Goal: Book appointment/travel/reservation

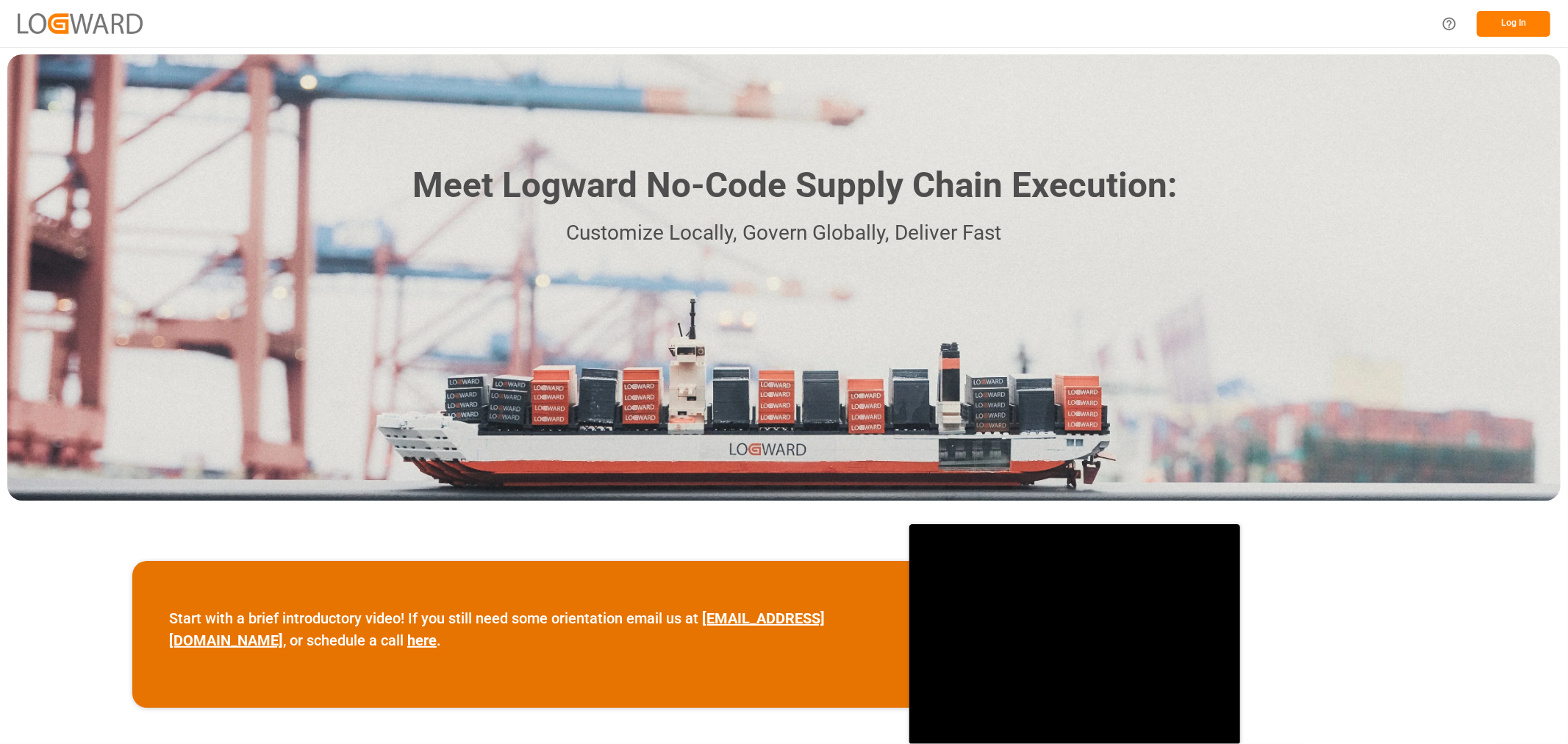
click at [1501, 27] on button "Log In" at bounding box center [1513, 23] width 74 height 25
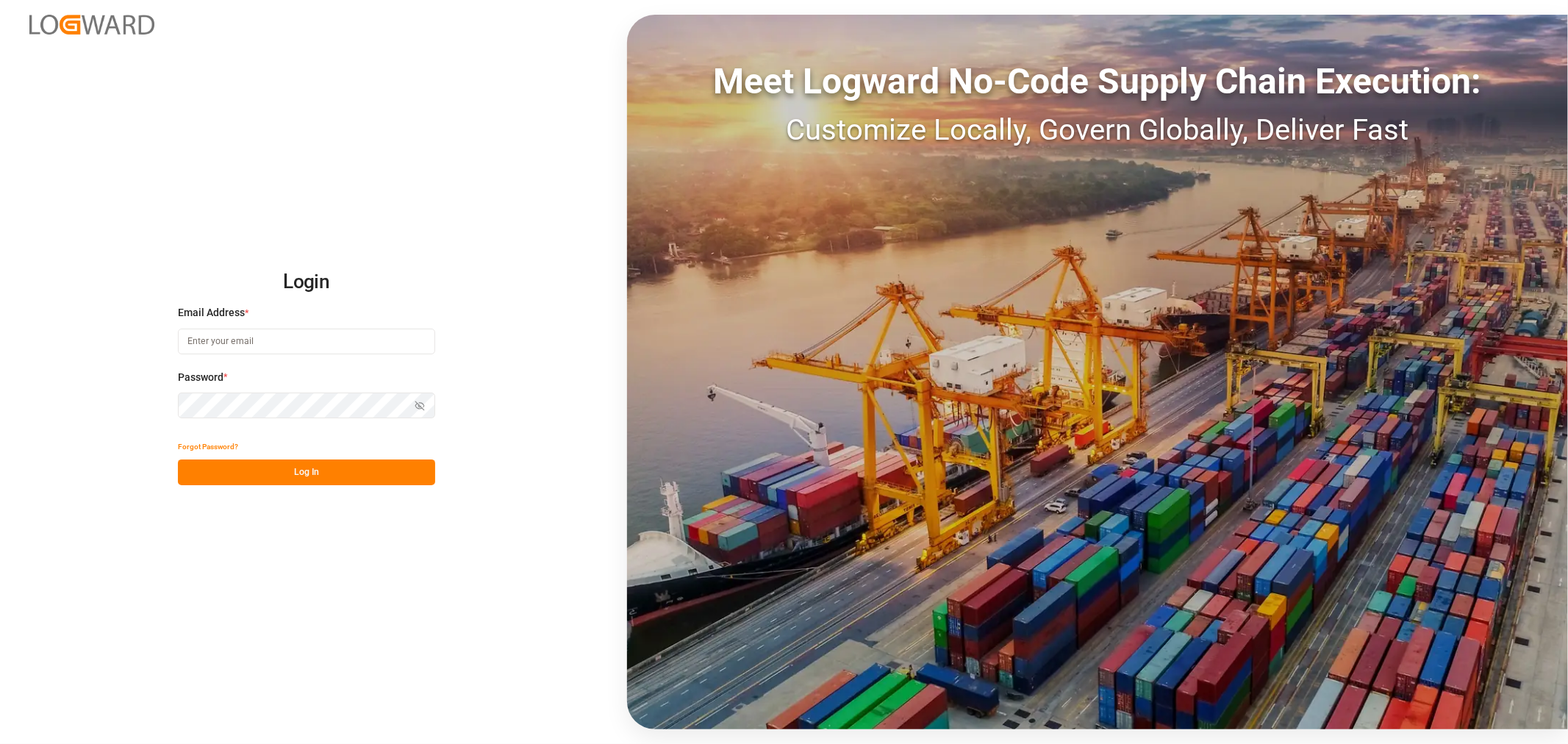
type input "[PERSON_NAME][EMAIL_ADDRESS][DOMAIN_NAME]"
click at [285, 494] on div "Login Email Address * [PERSON_NAME][EMAIL_ADDRESS][DOMAIN_NAME] Password * Show…" at bounding box center [784, 372] width 1568 height 744
click at [280, 475] on button "Log In" at bounding box center [306, 472] width 257 height 25
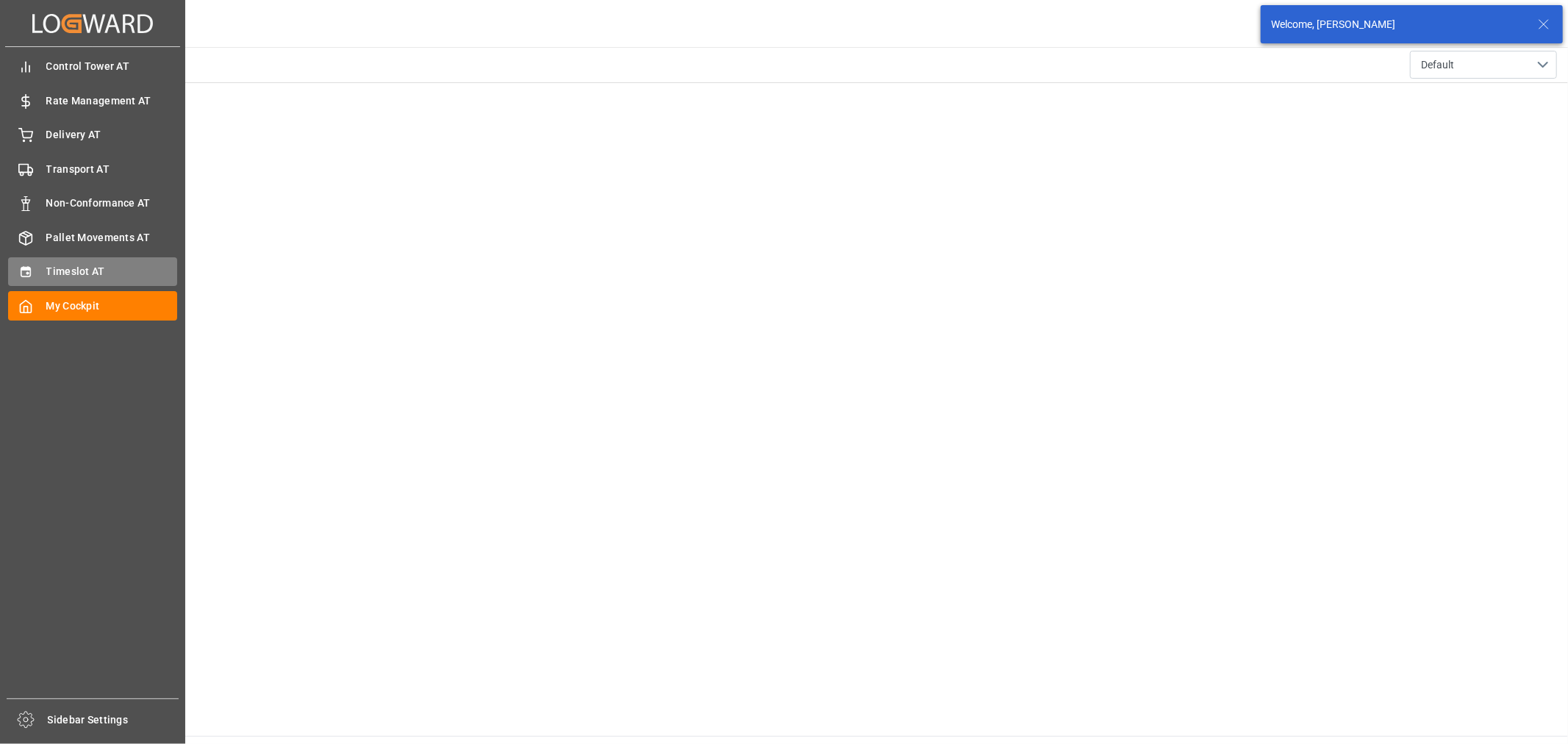
click at [48, 275] on span "Timeslot AT" at bounding box center [112, 272] width 132 height 15
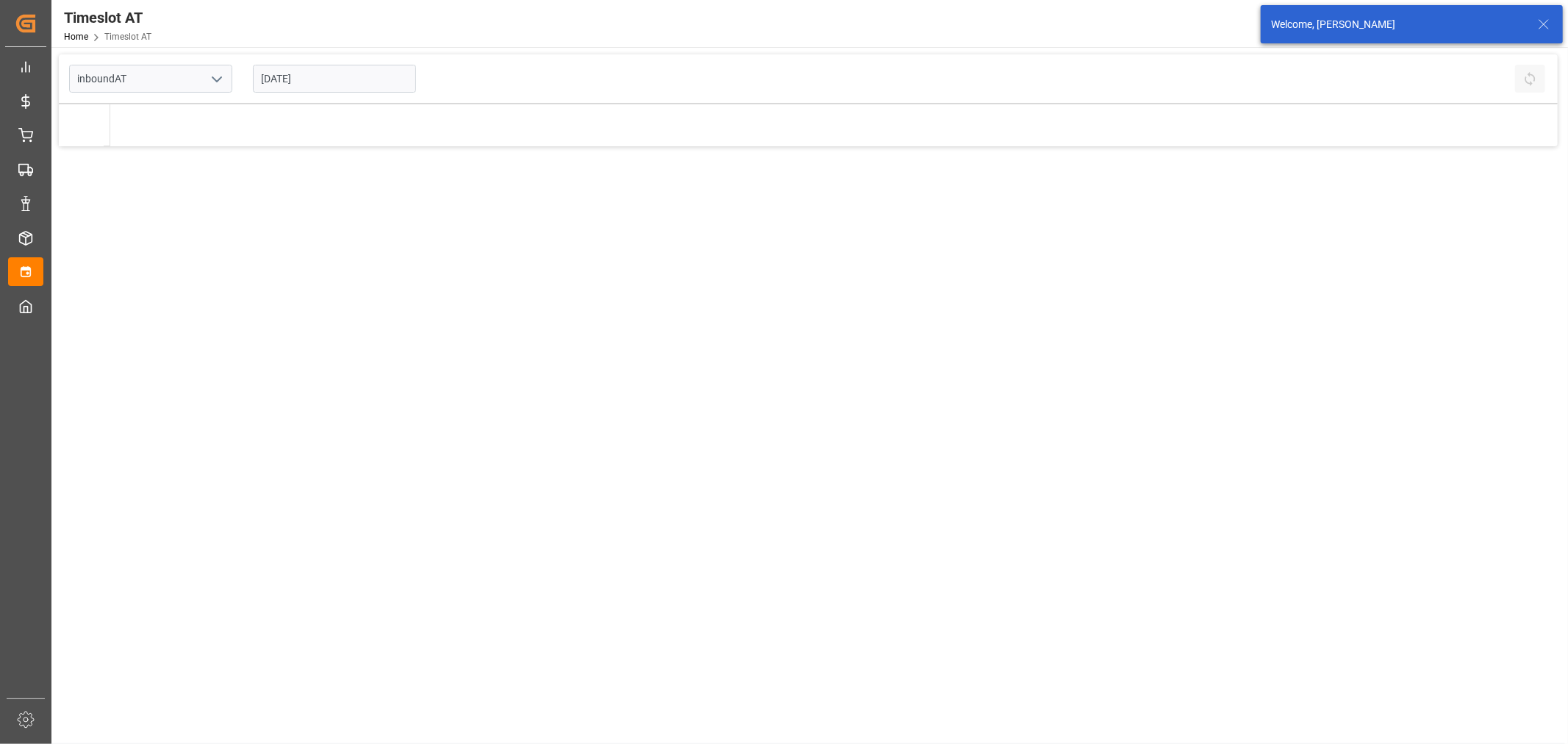
type input "Inbound AT"
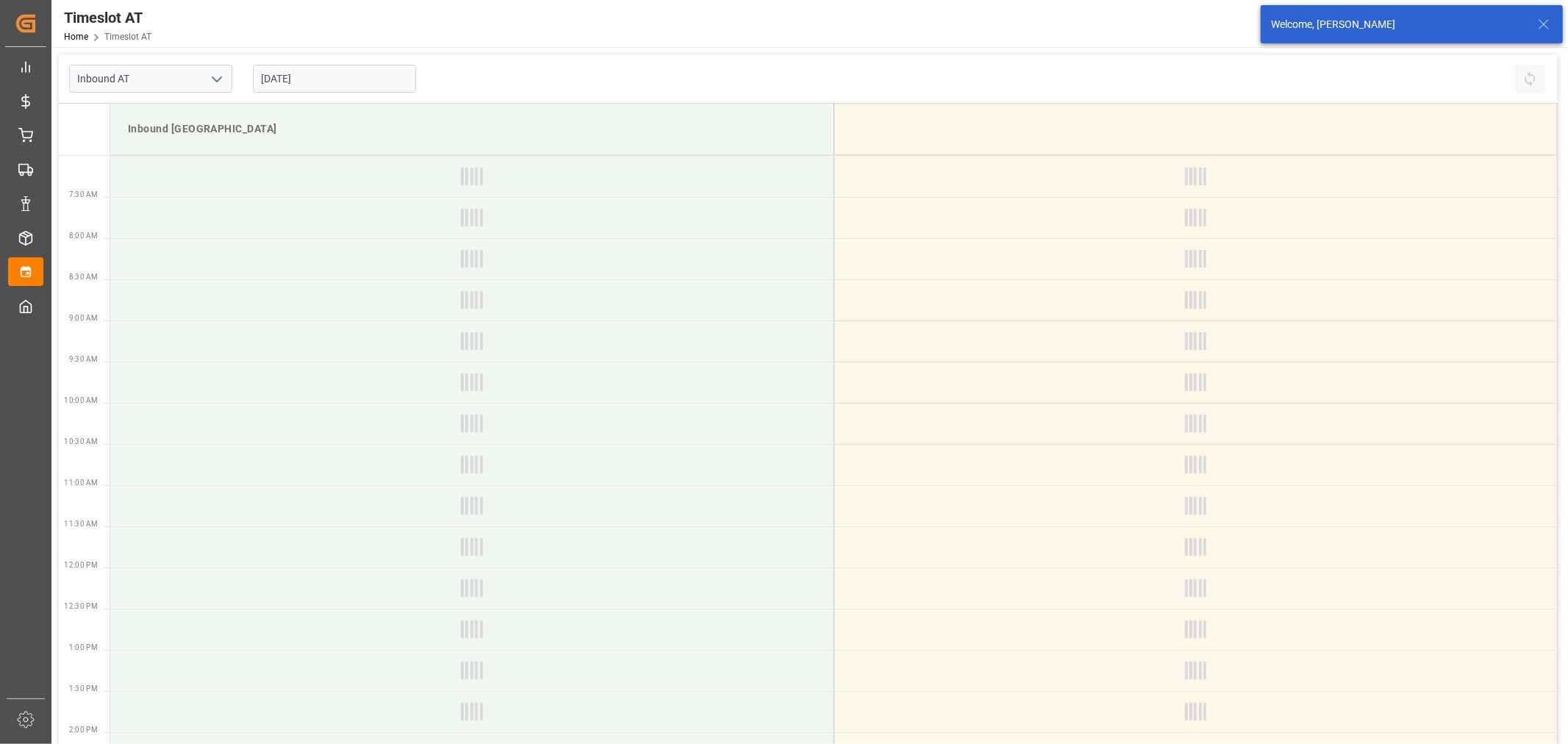
click at [277, 83] on input "[DATE]" at bounding box center [335, 78] width 163 height 28
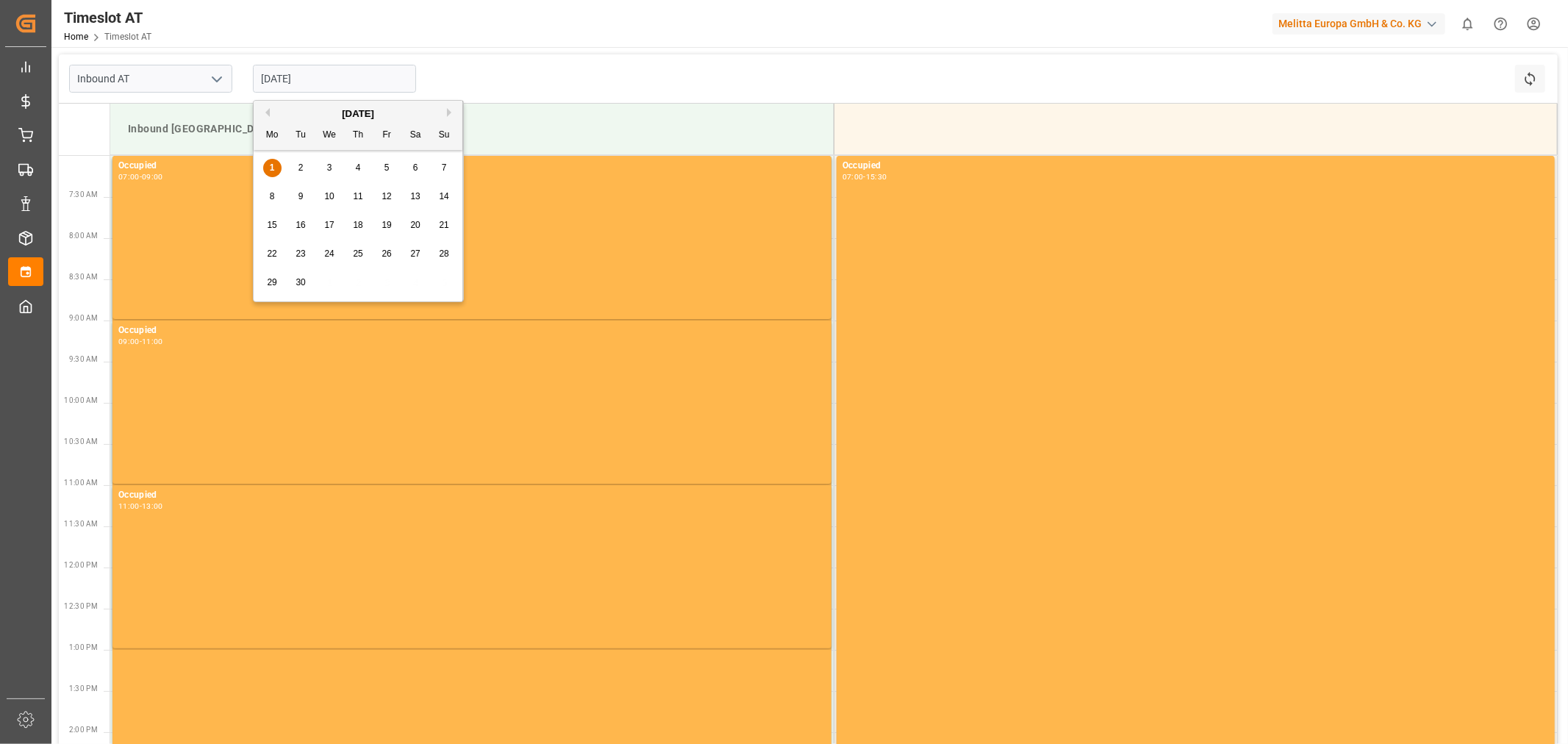
click at [358, 166] on span "4" at bounding box center [358, 167] width 5 height 10
type input "[DATE]"
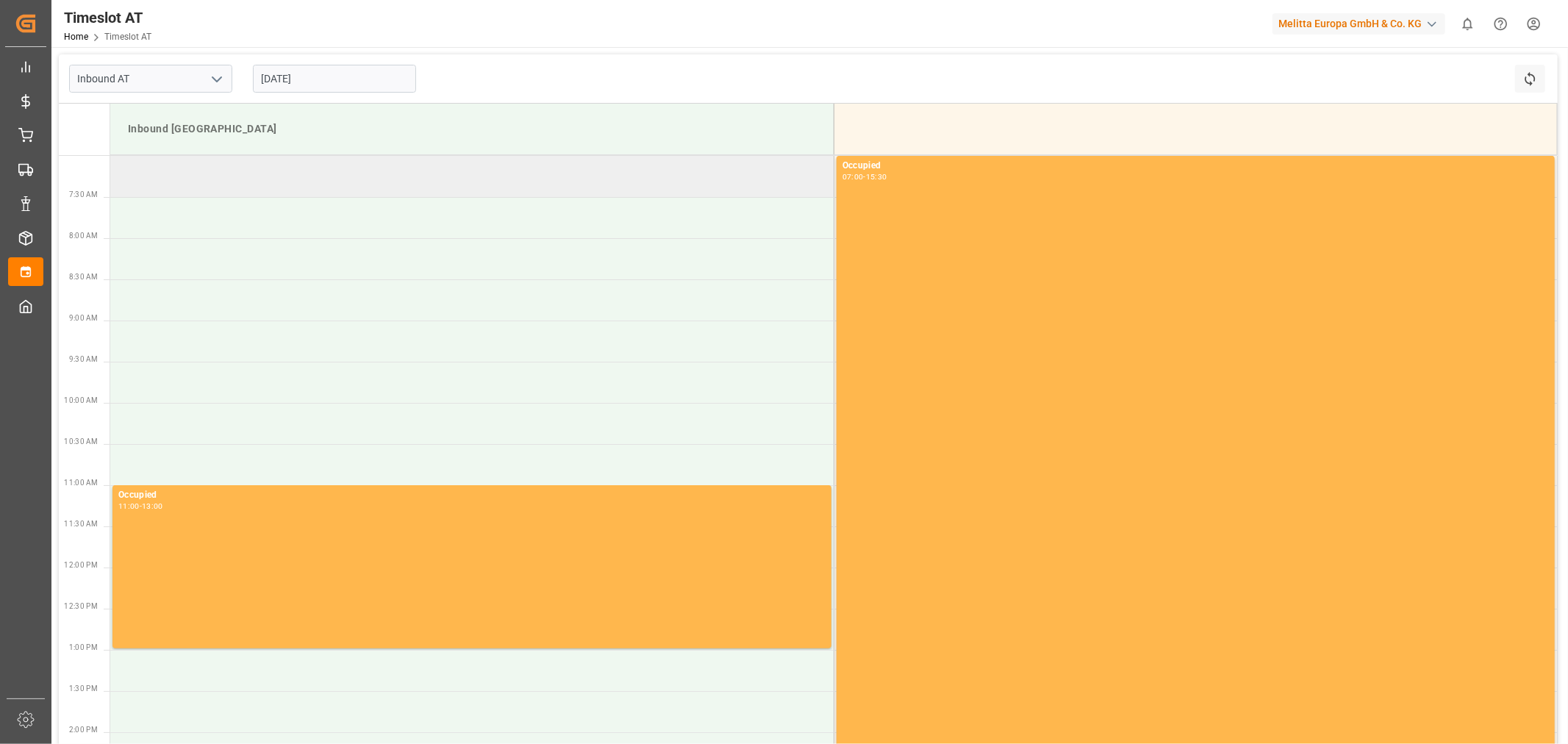
click at [318, 172] on td at bounding box center [472, 177] width 723 height 42
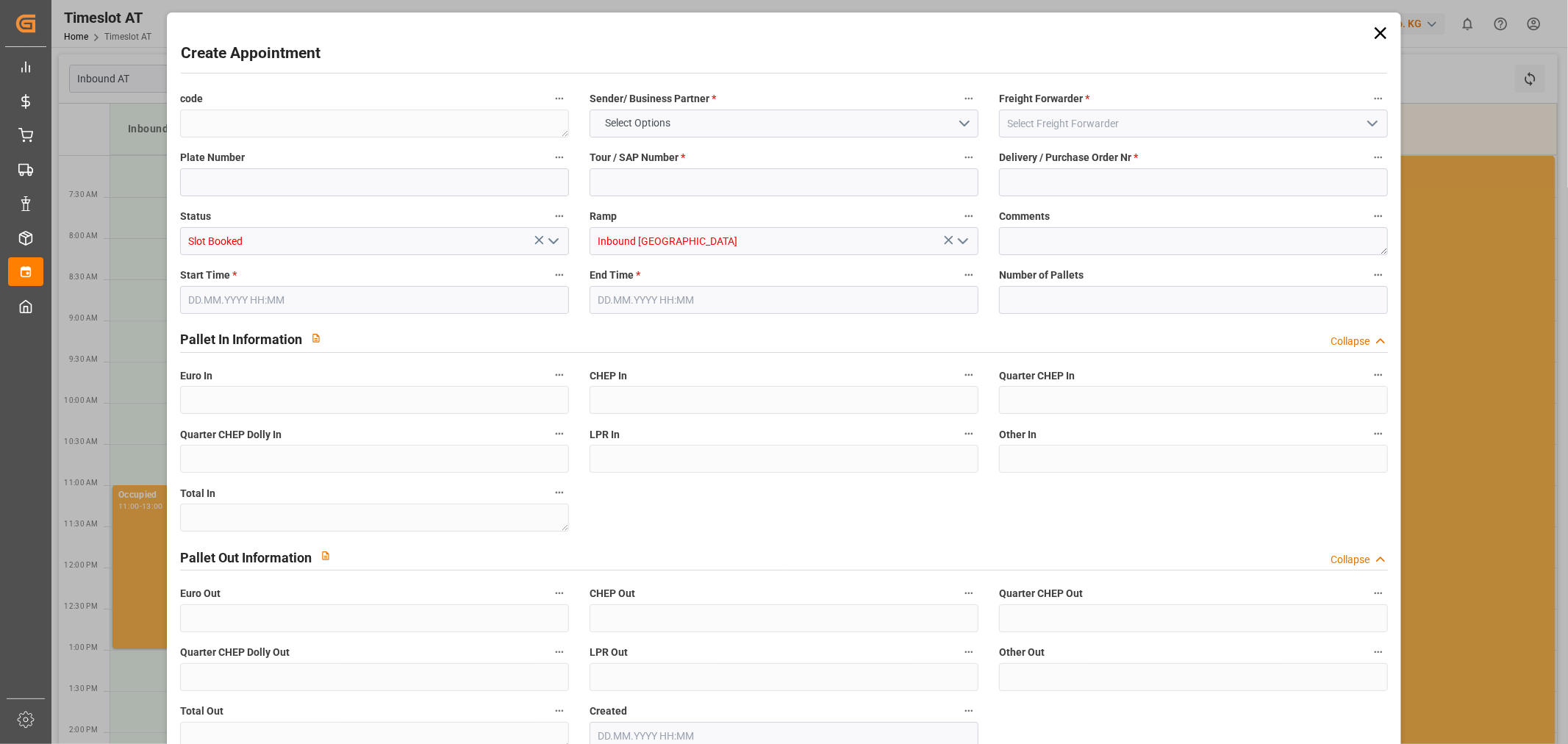
type input "0"
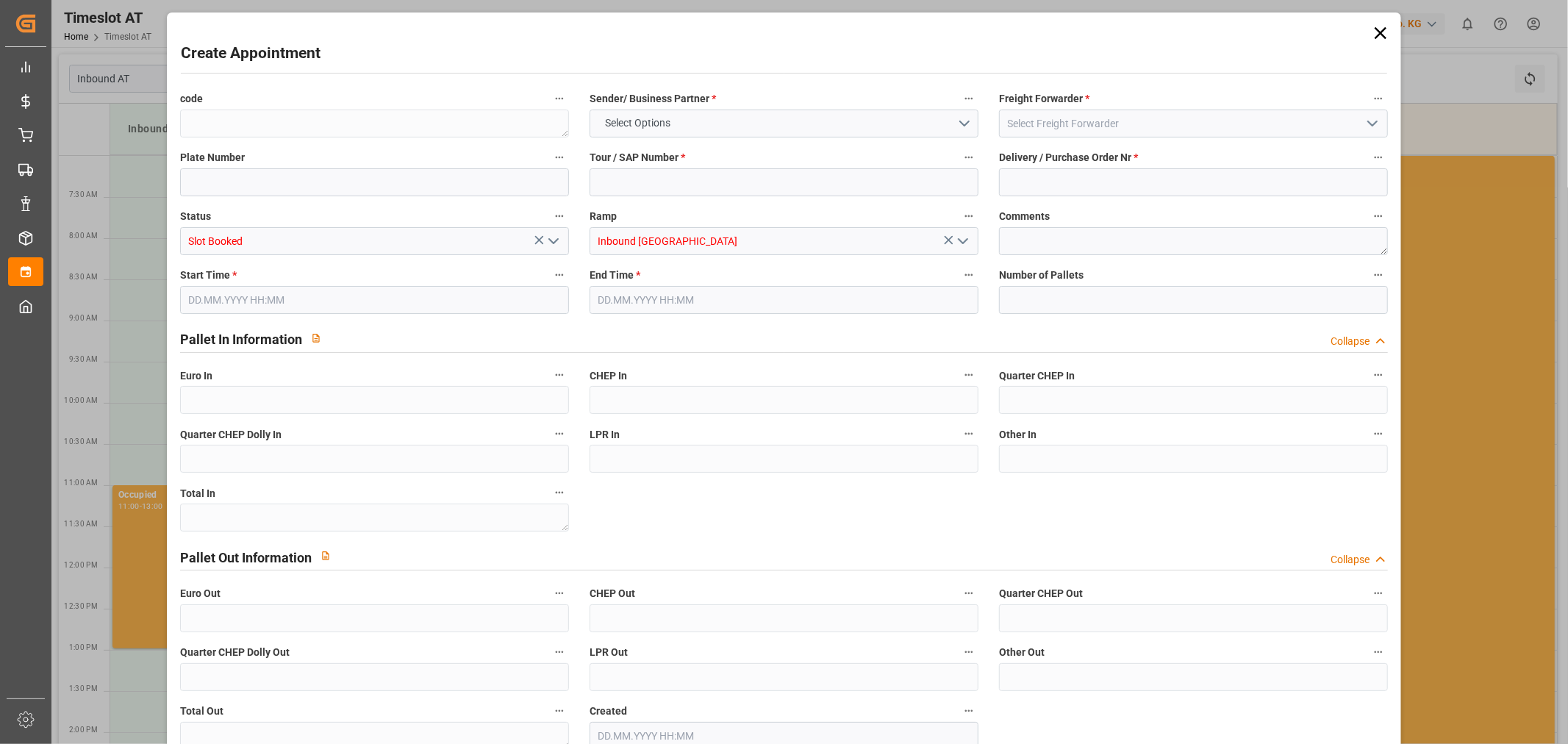
type input "0"
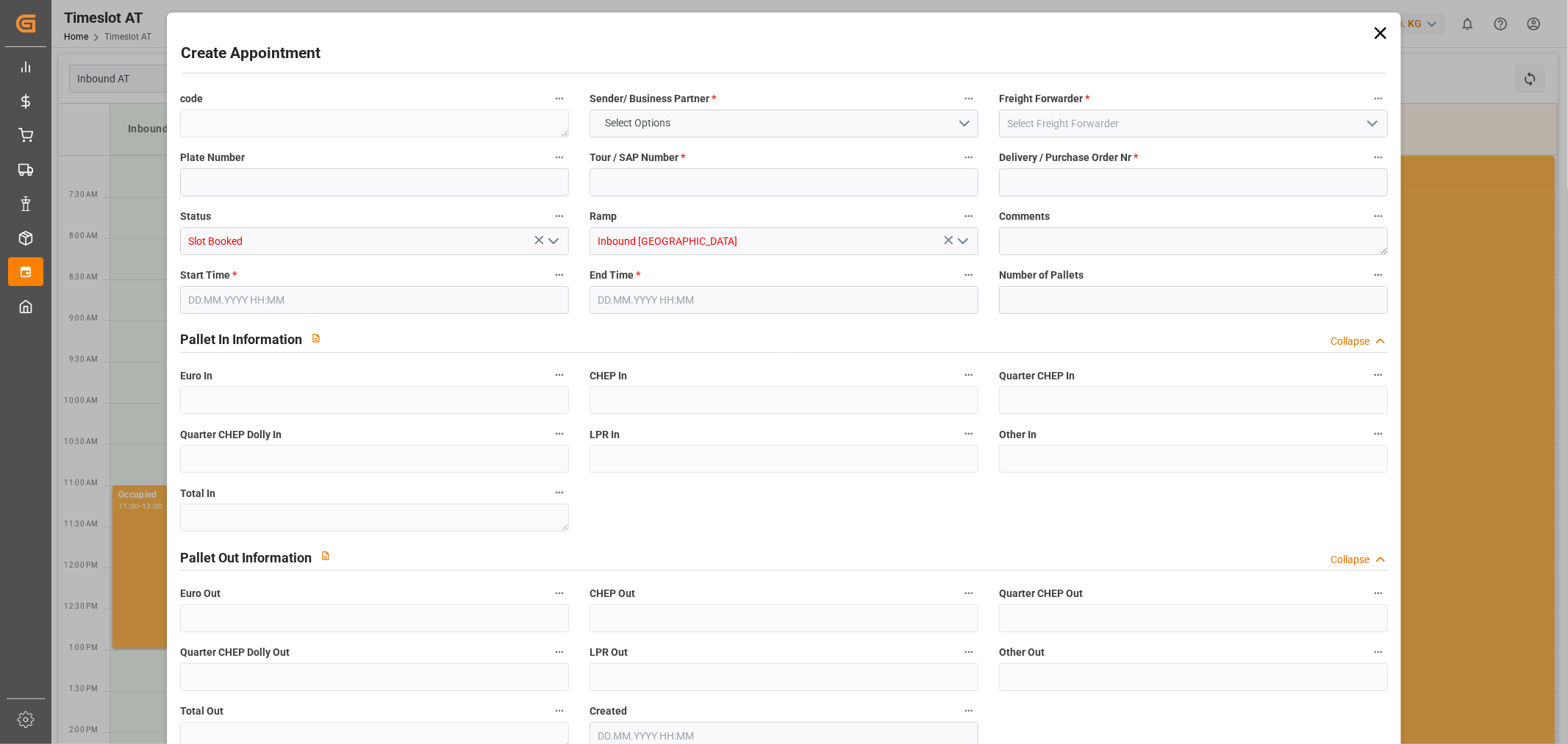
type input "0"
type input "[DATE] 07:00"
type input "[DATE] 09:00"
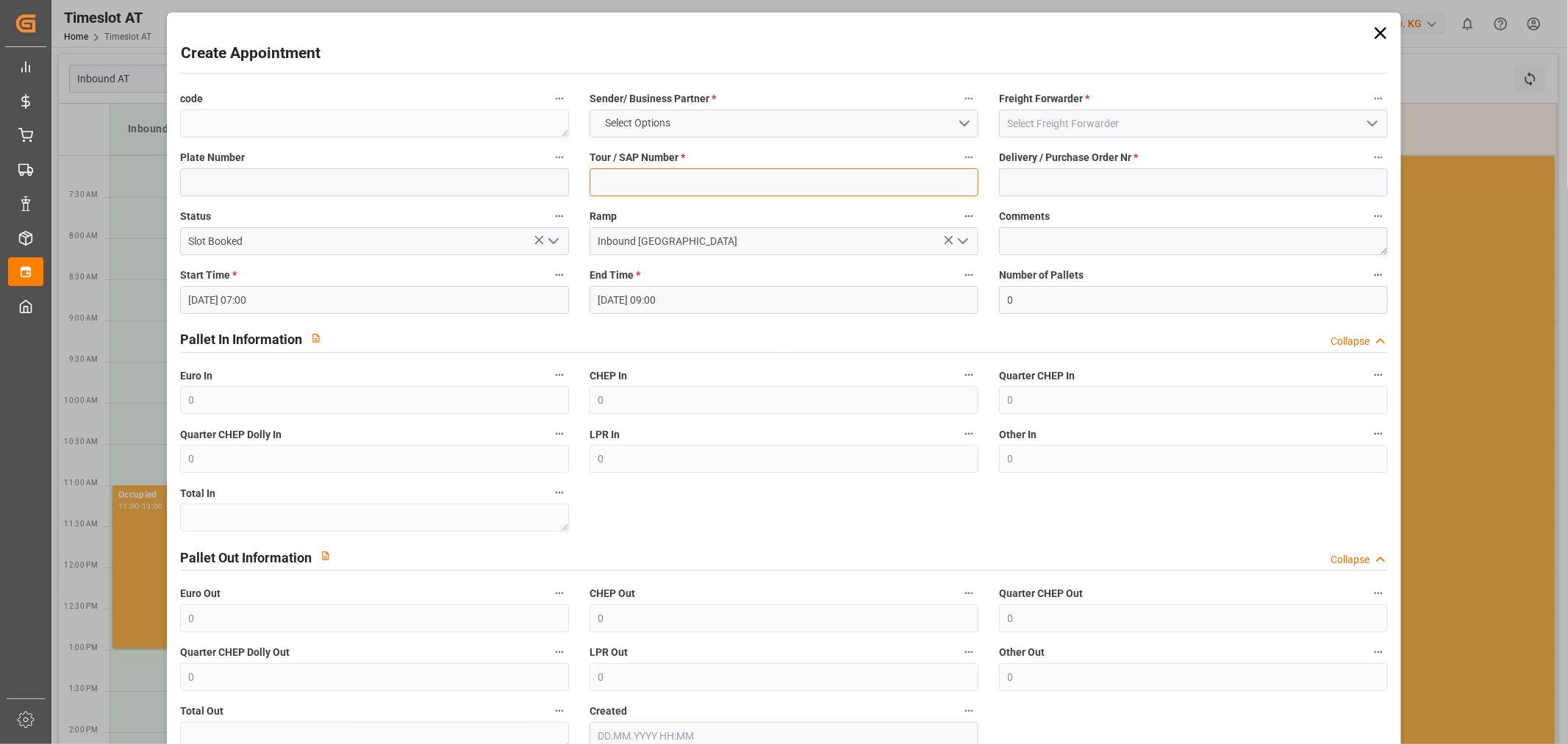
click at [654, 181] on input at bounding box center [783, 182] width 389 height 28
paste input "489286"
type input "489286"
click at [1125, 197] on div "Delivery / Purchase Order Nr *" at bounding box center [1193, 172] width 409 height 58
drag, startPoint x: 1117, startPoint y: 190, endPoint x: 1099, endPoint y: 2, distance: 188.9
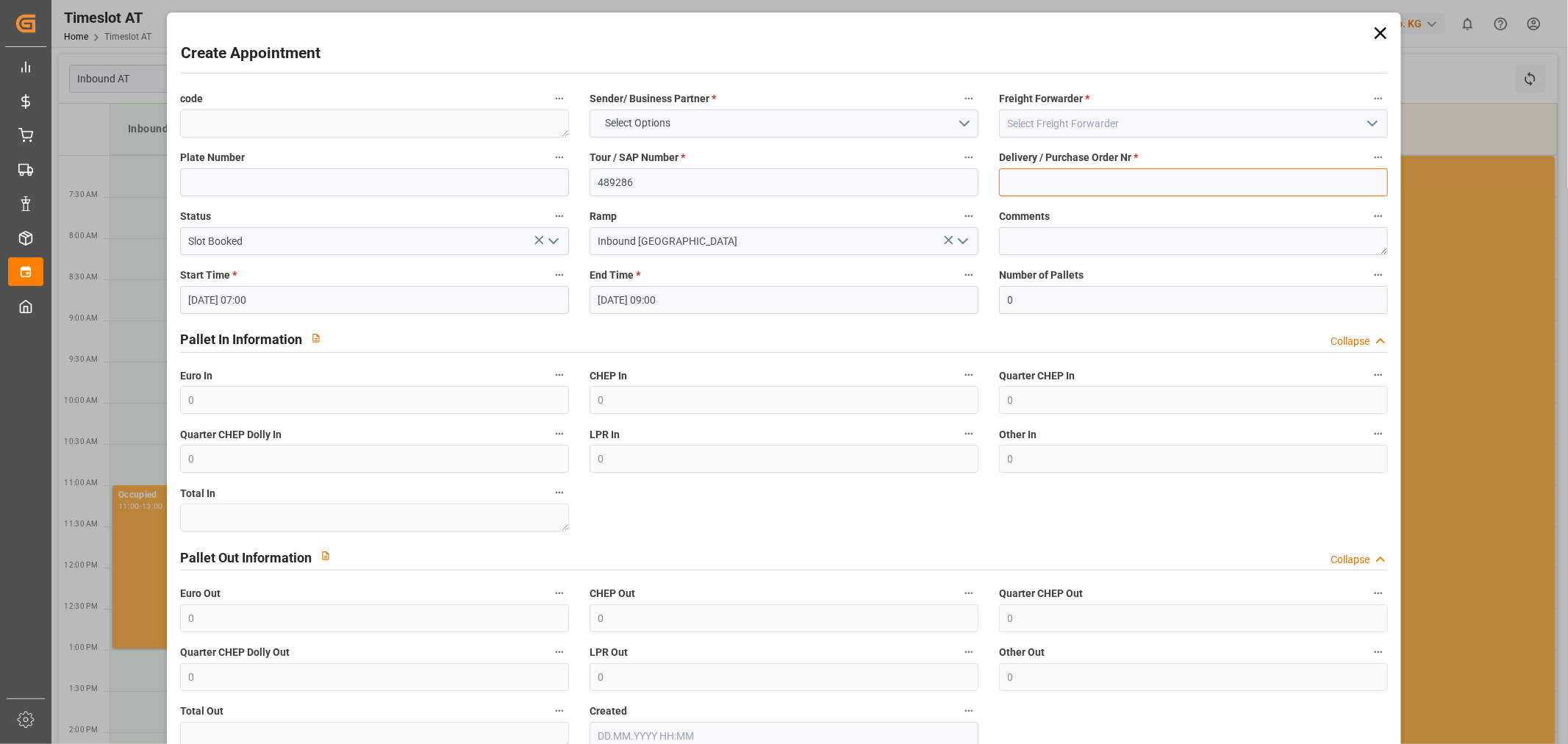
click at [1117, 190] on input at bounding box center [1193, 182] width 389 height 28
paste input "489286"
type input "489286"
click at [648, 185] on input "489286" at bounding box center [783, 182] width 389 height 28
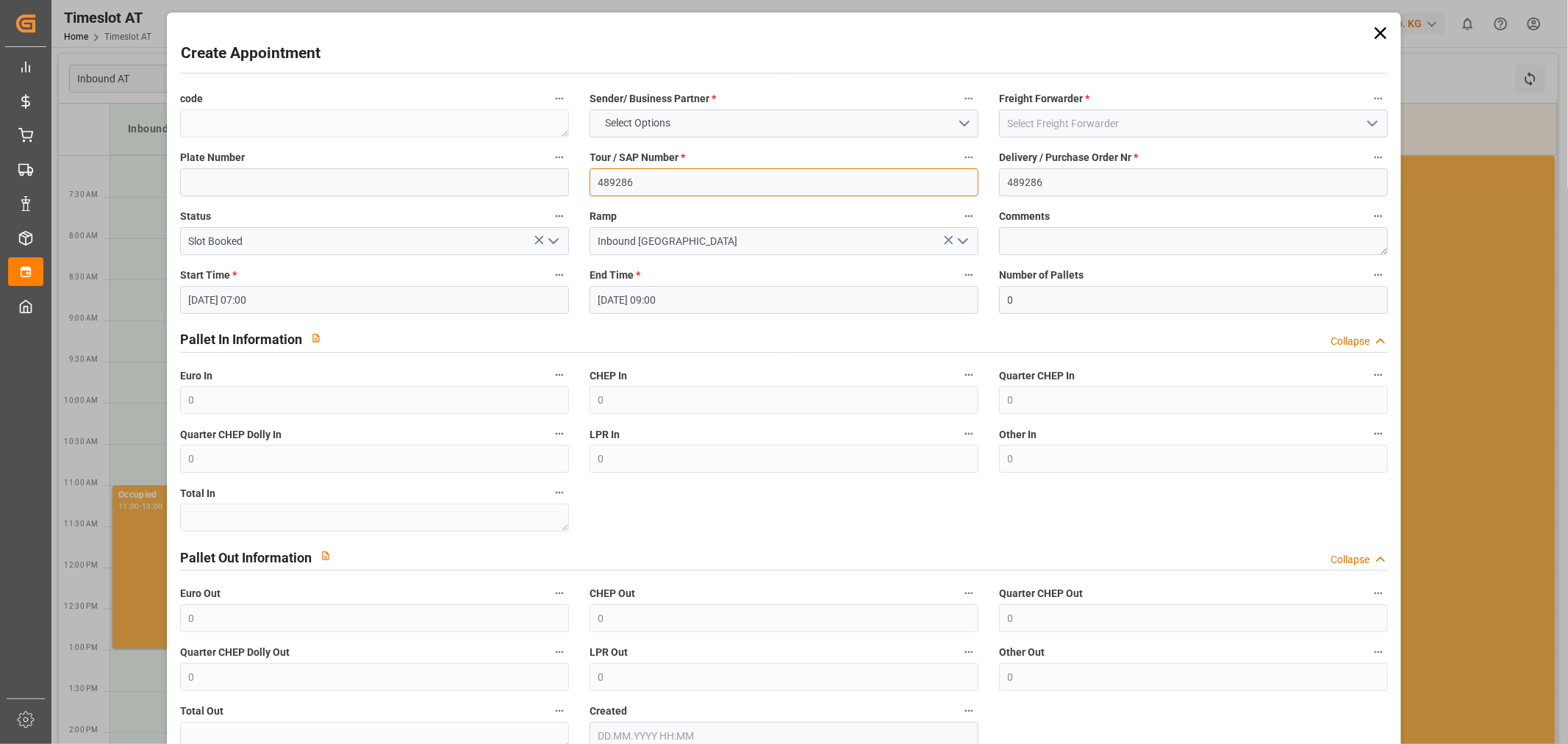
paste input "62042301"
type input "62042301"
click at [680, 127] on button "Select Options" at bounding box center [783, 123] width 389 height 28
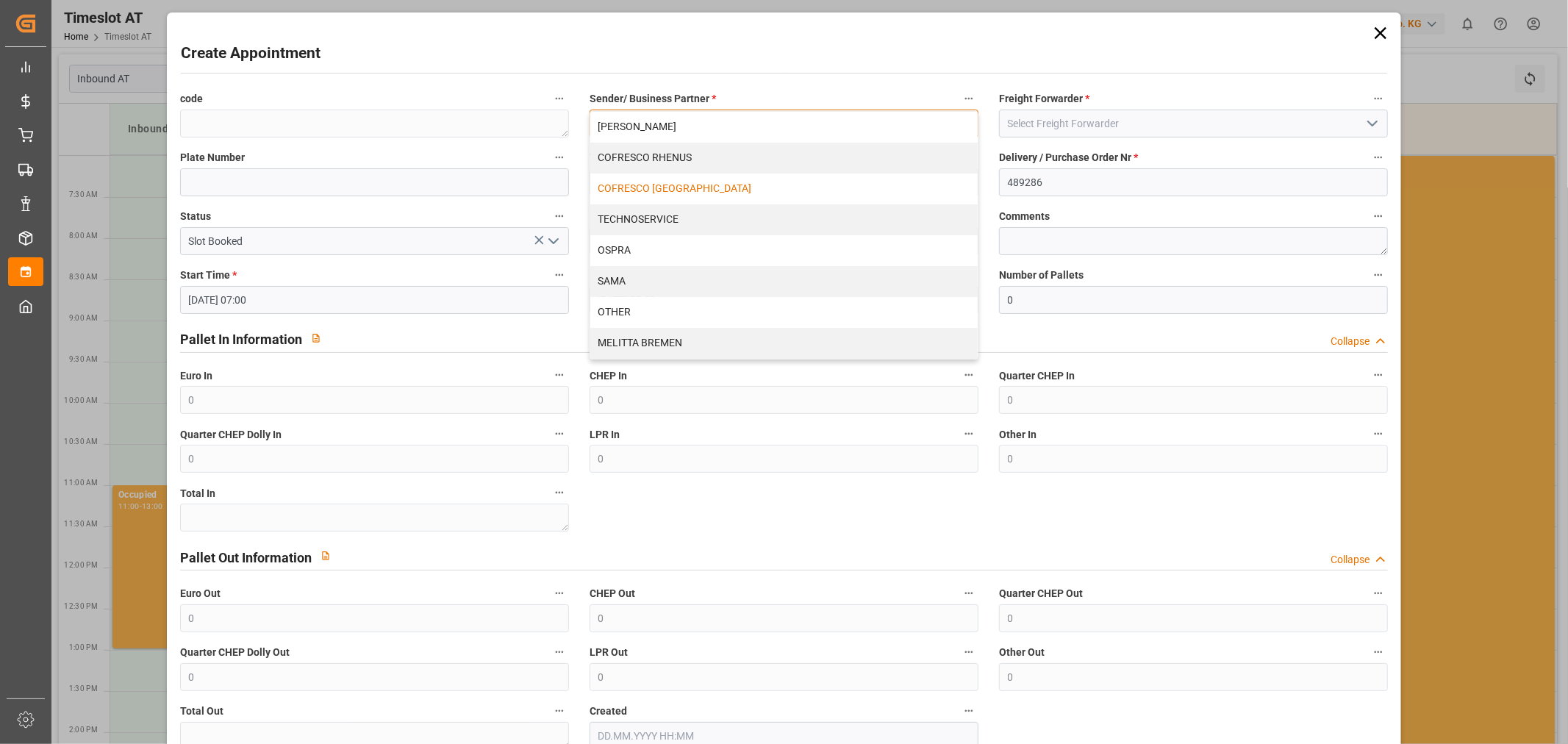
click at [696, 179] on div "COFRESCO [GEOGRAPHIC_DATA]" at bounding box center [784, 189] width 388 height 31
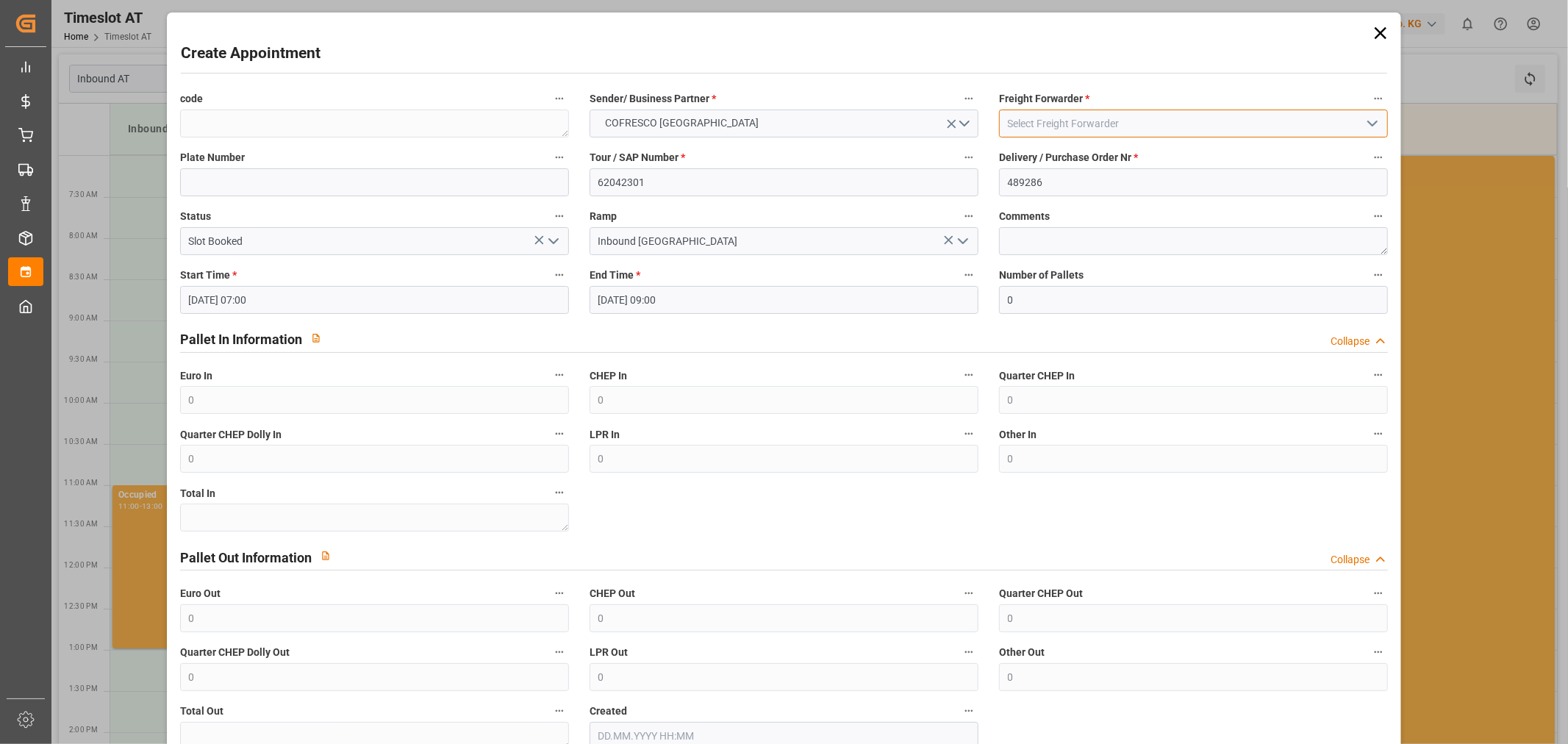
click at [1148, 112] on input at bounding box center [1193, 123] width 389 height 28
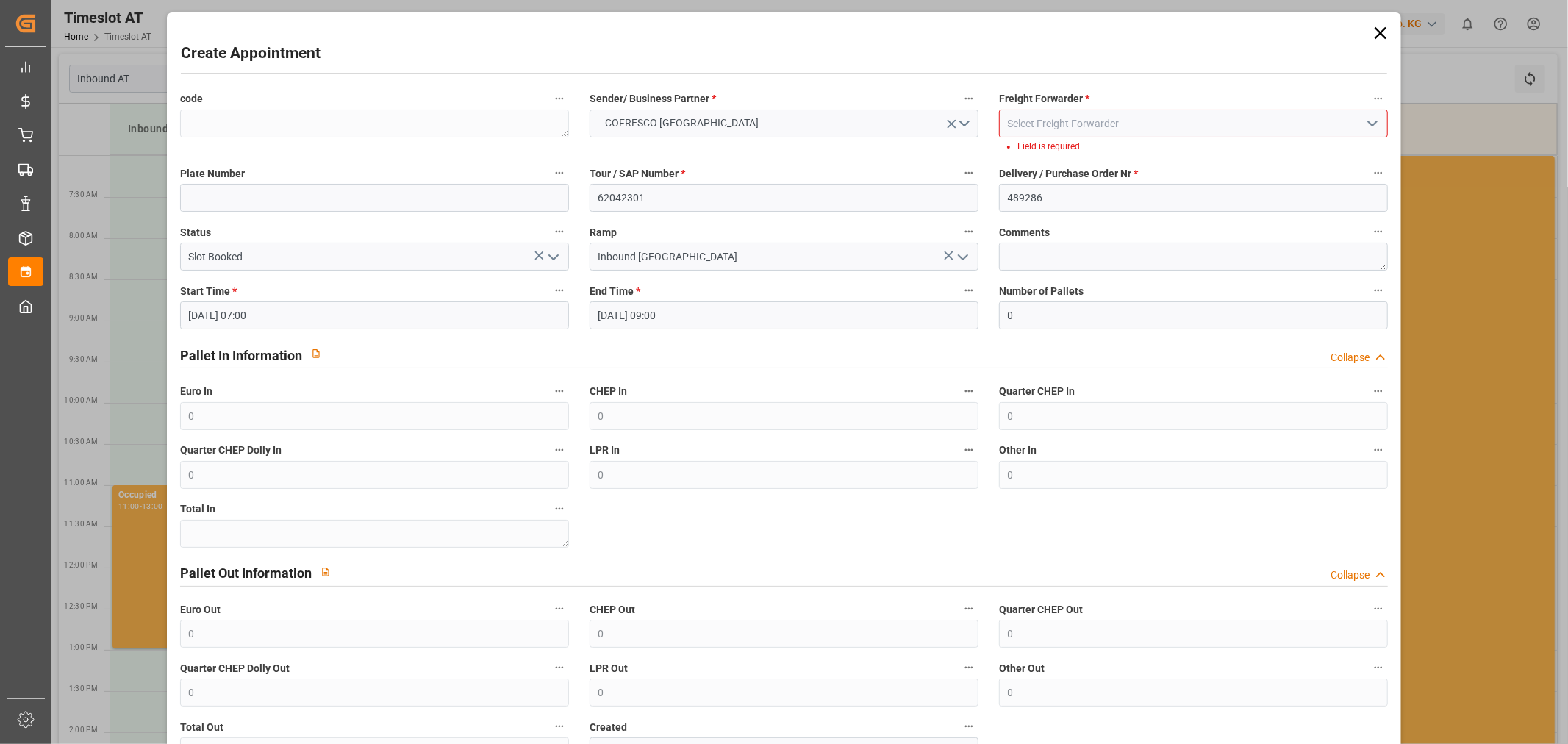
click at [1367, 112] on button "open menu" at bounding box center [1372, 124] width 22 height 23
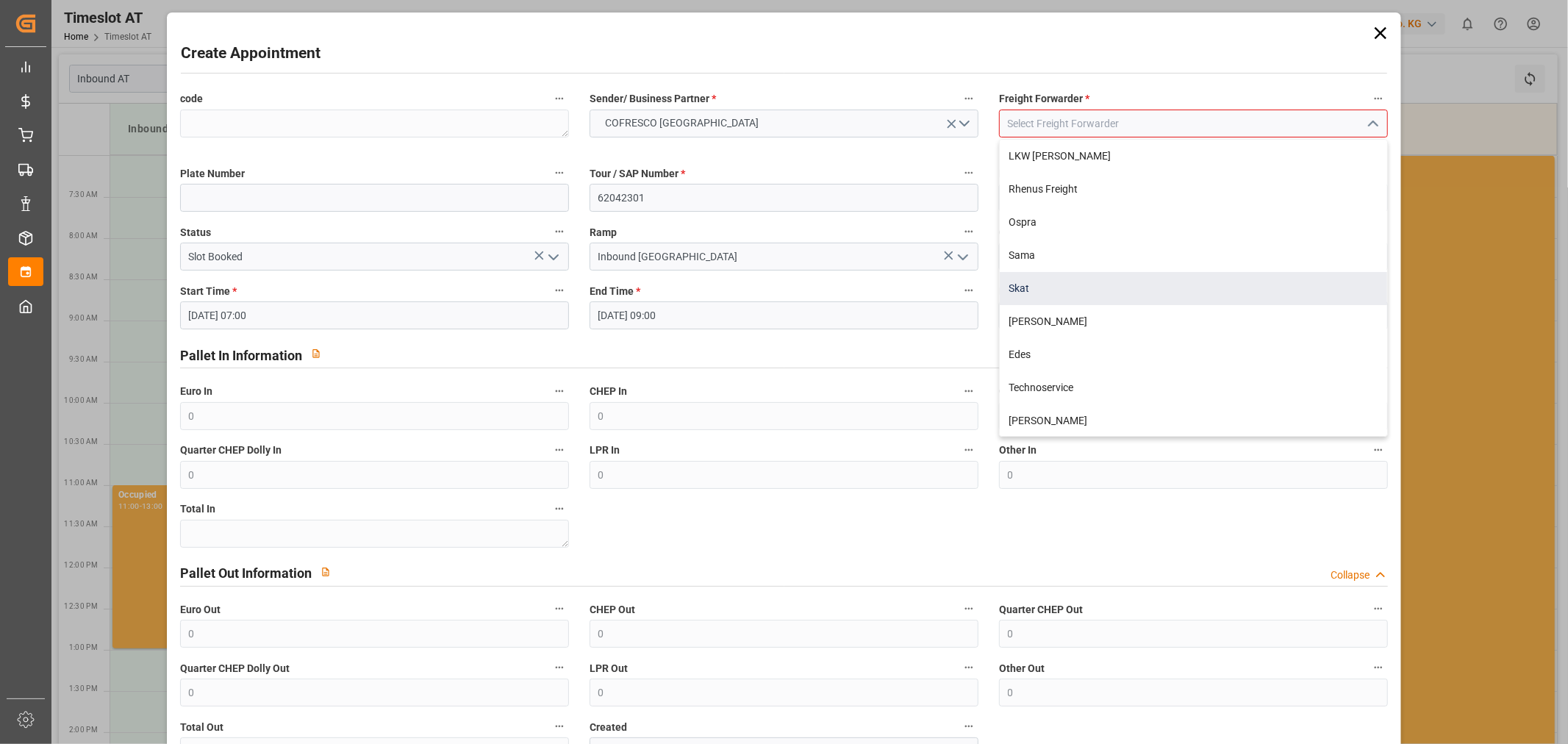
click at [1082, 298] on div "Skat" at bounding box center [1193, 289] width 388 height 33
type input "Skat"
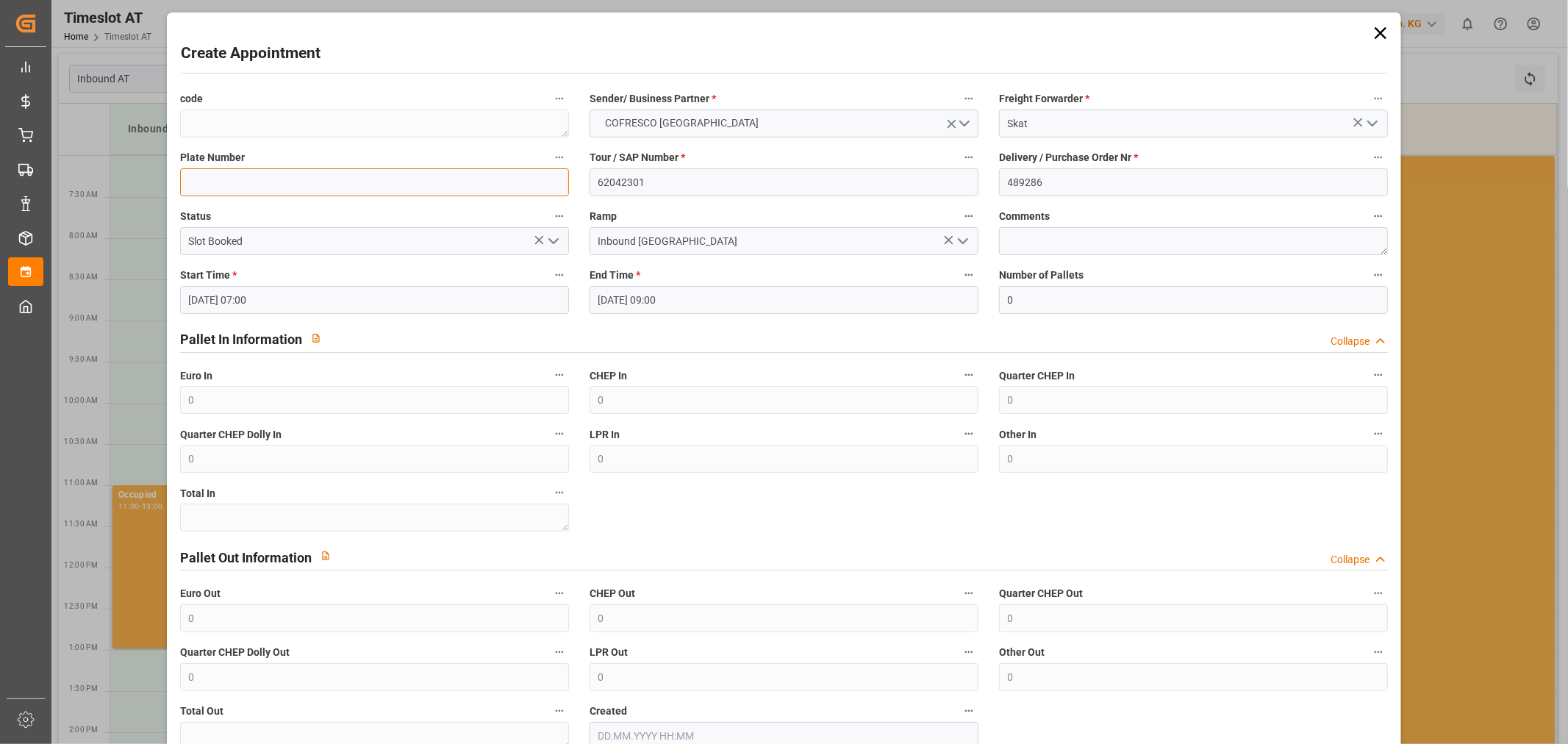
click at [318, 195] on input at bounding box center [374, 182] width 389 height 28
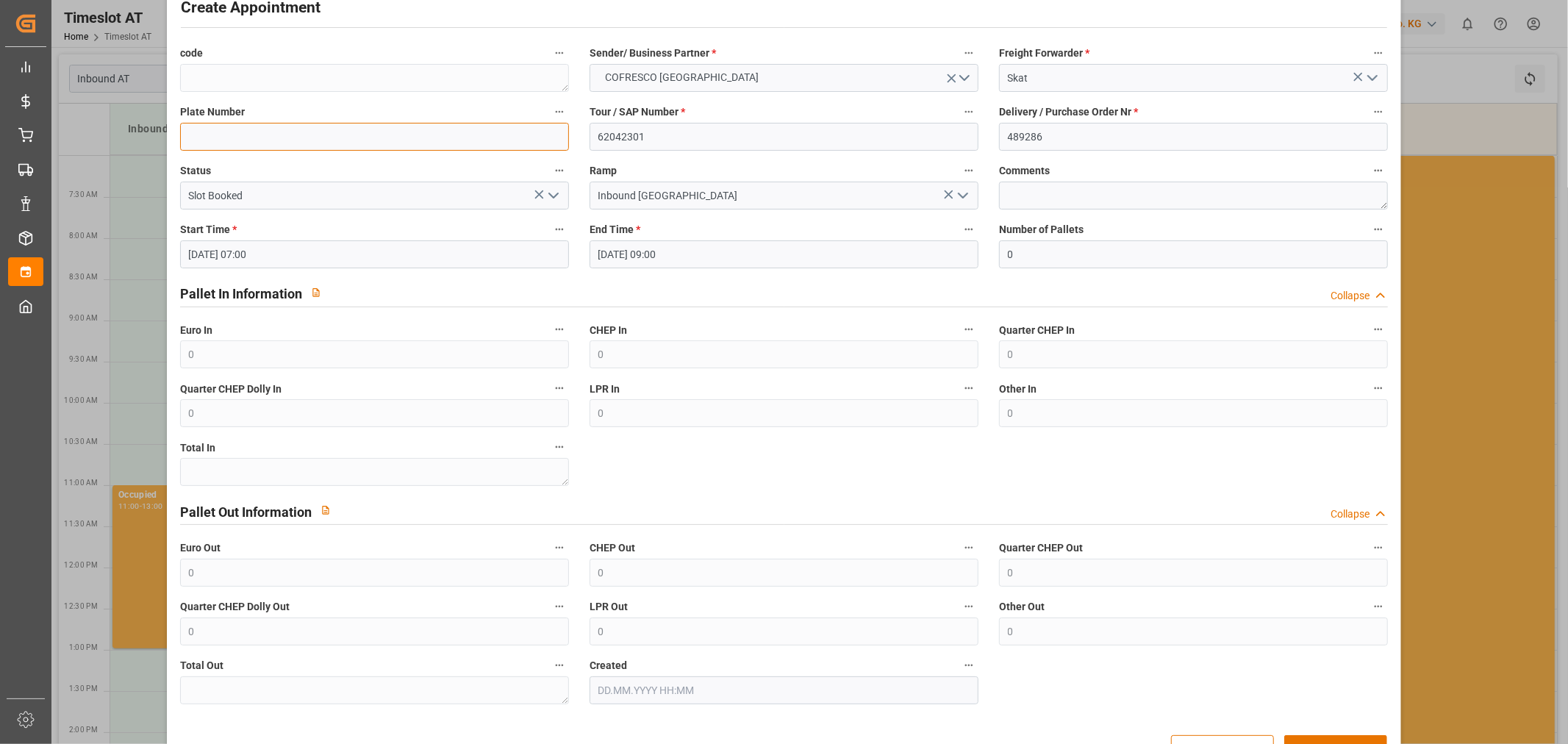
scroll to position [91, 0]
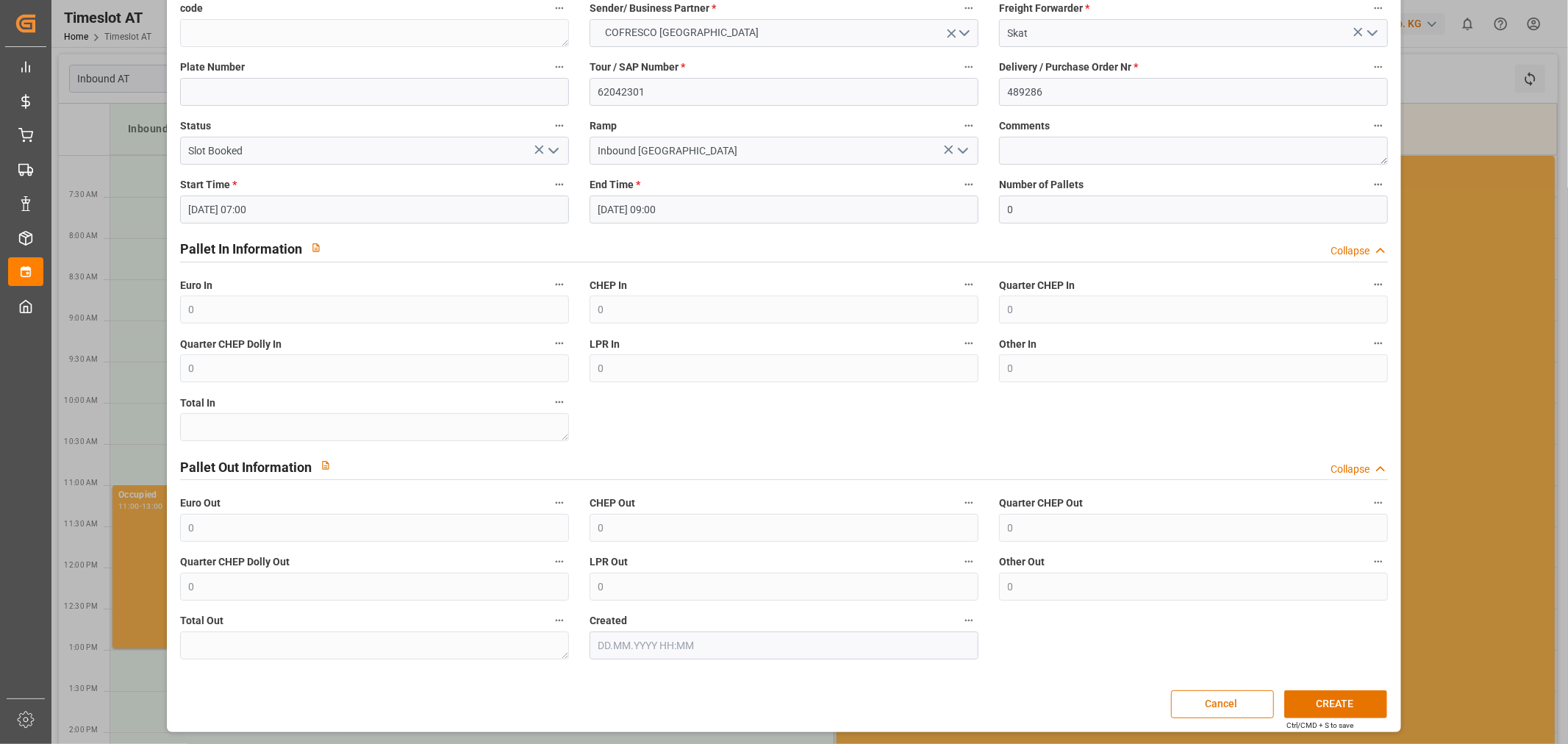
click at [489, 239] on div "Pallet In Information Collapse" at bounding box center [784, 248] width 1209 height 28
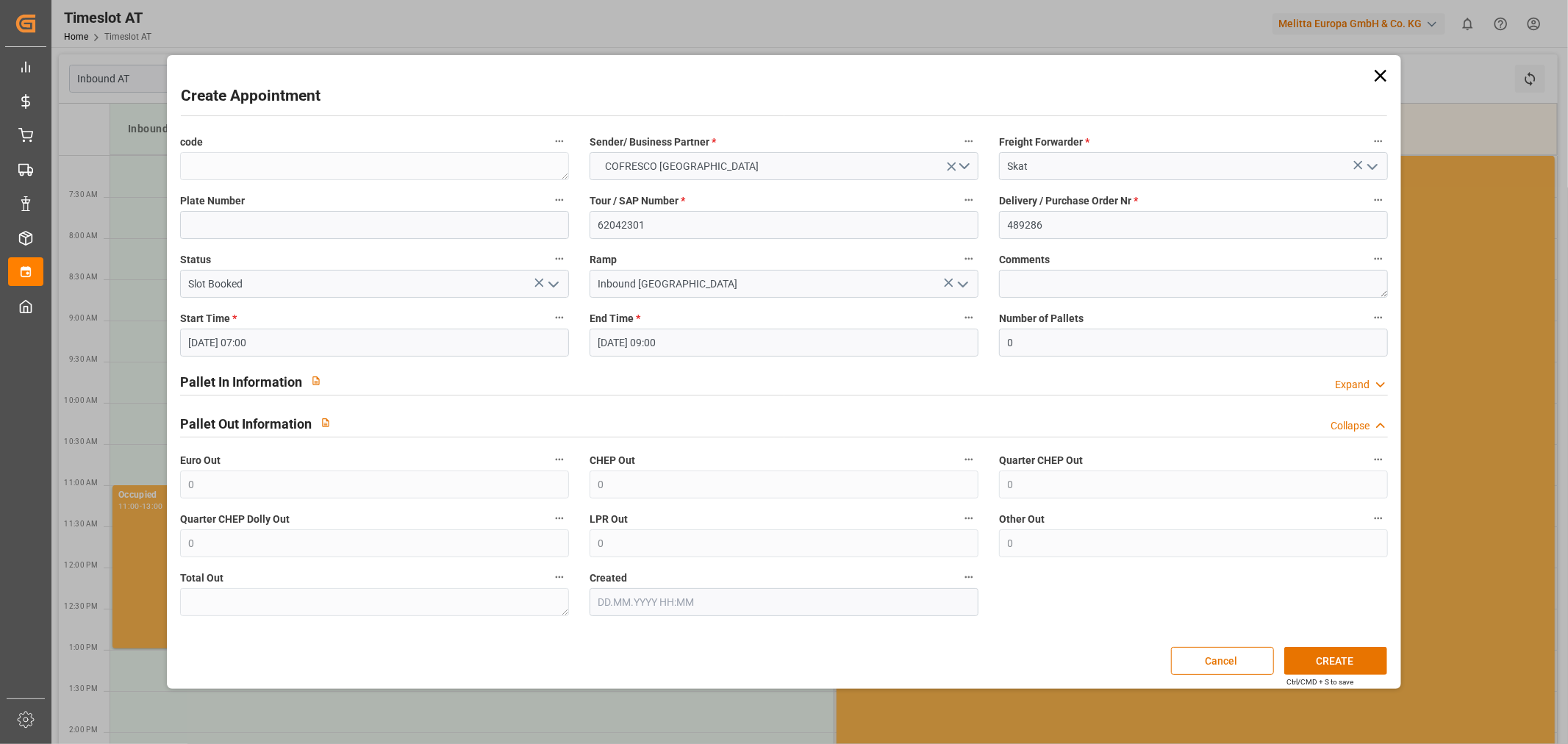
scroll to position [0, 0]
click at [365, 349] on input "[DATE] 07:00" at bounding box center [374, 342] width 389 height 28
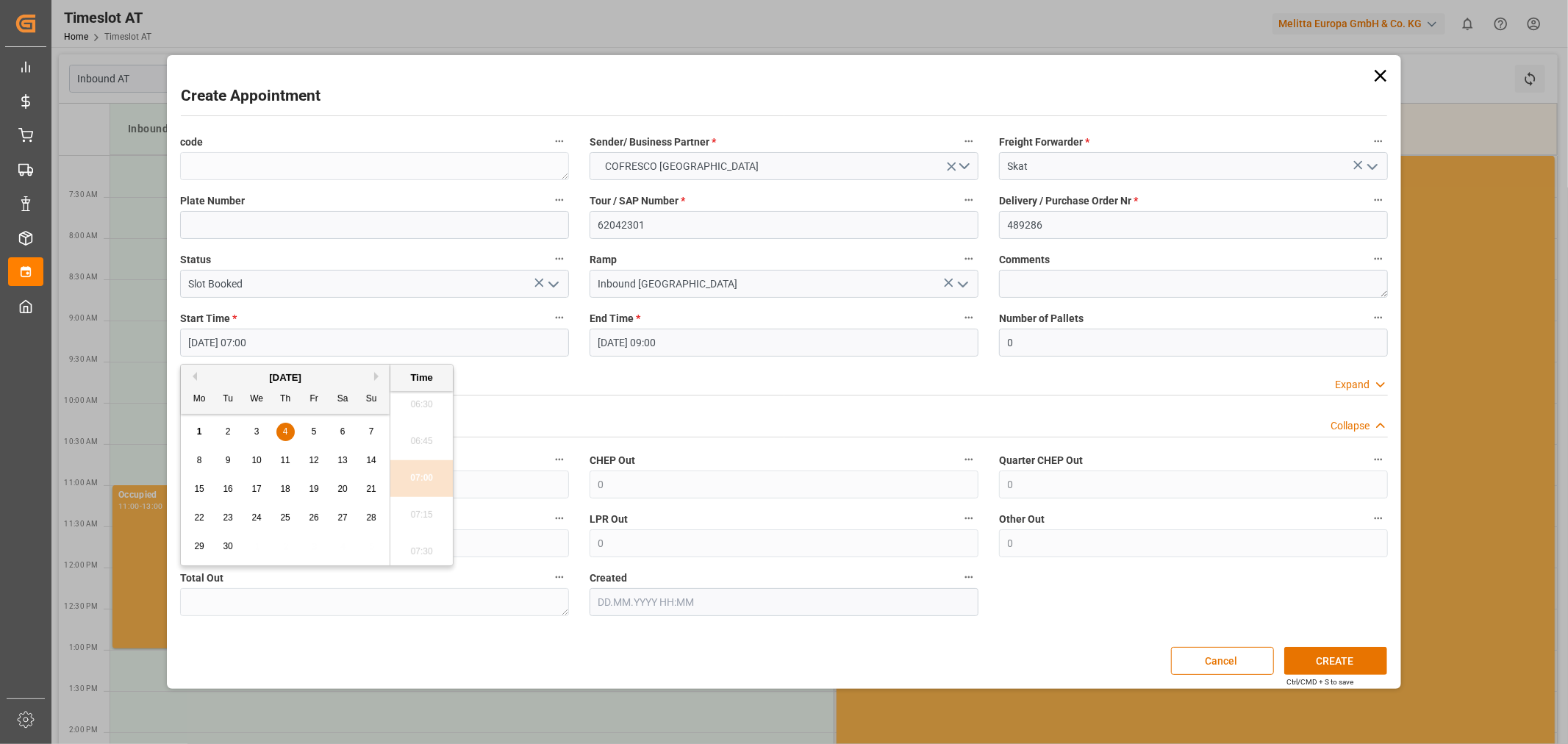
click at [285, 435] on span "4" at bounding box center [285, 431] width 5 height 10
click at [421, 454] on li "09:00" at bounding box center [421, 445] width 62 height 37
type input "[DATE] 09:00"
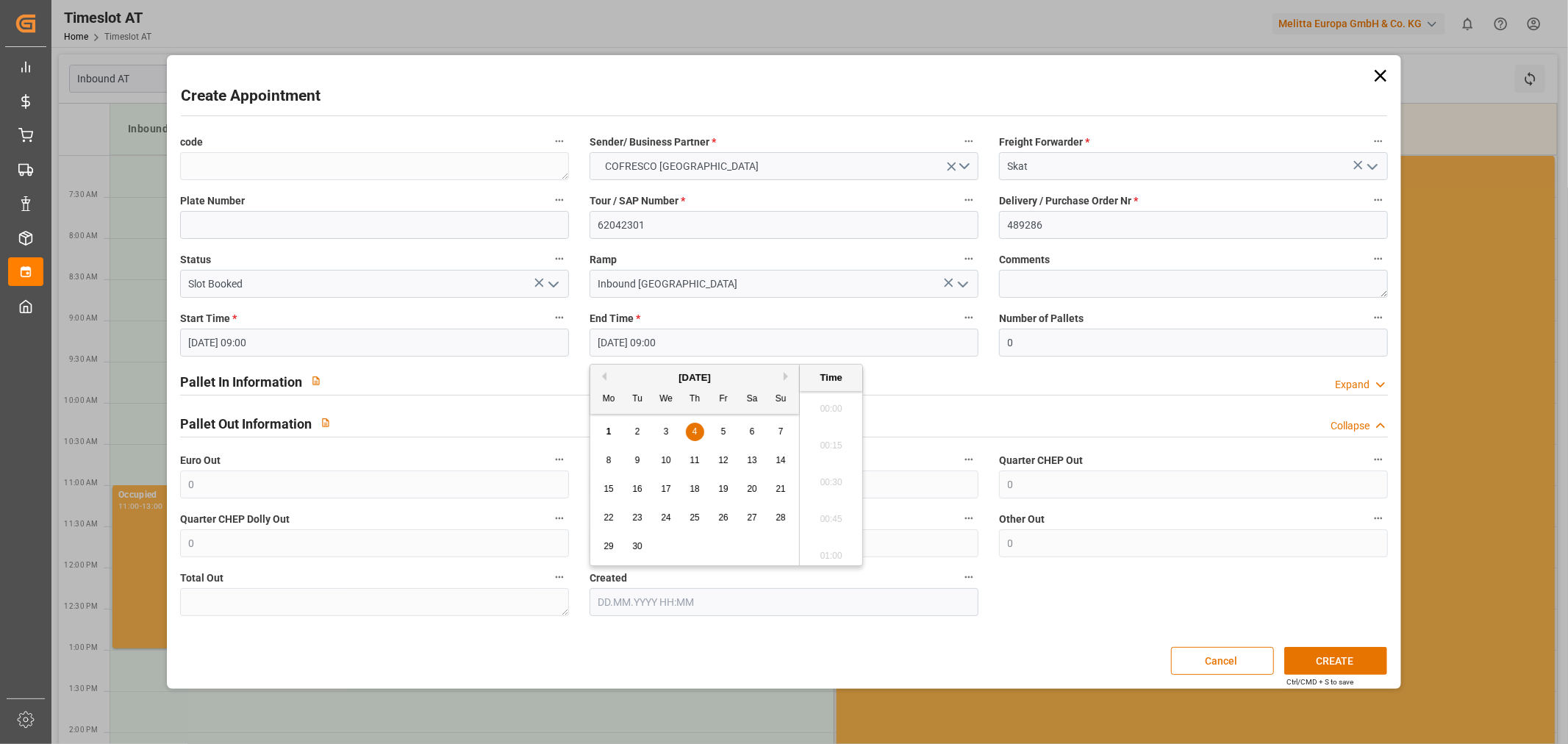
click at [660, 342] on input "[DATE] 09:00" at bounding box center [783, 342] width 389 height 28
click at [696, 435] on span "4" at bounding box center [695, 431] width 5 height 10
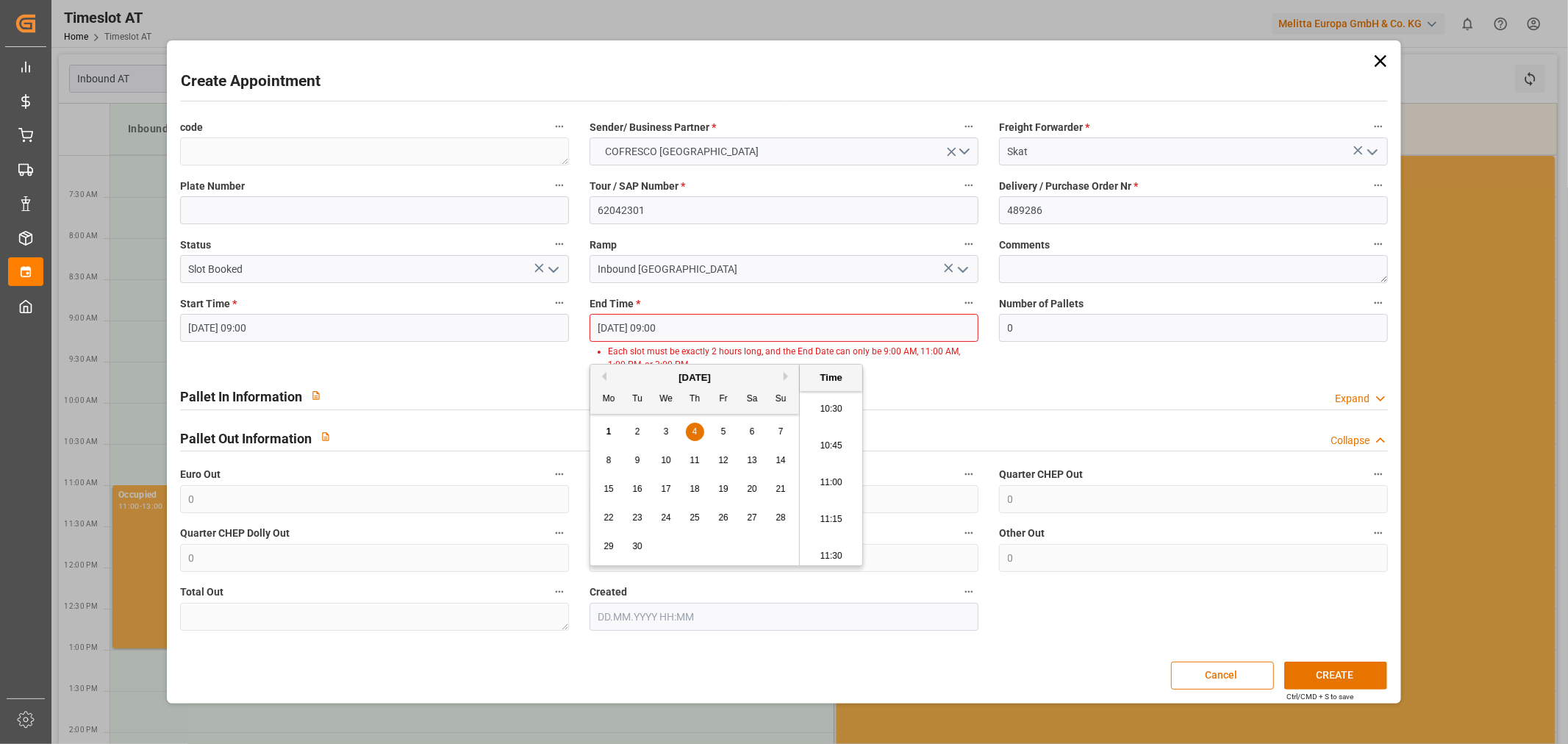
scroll to position [1581, 0]
click at [842, 449] on li "11:00" at bounding box center [831, 445] width 62 height 37
type input "[DATE] 11:00"
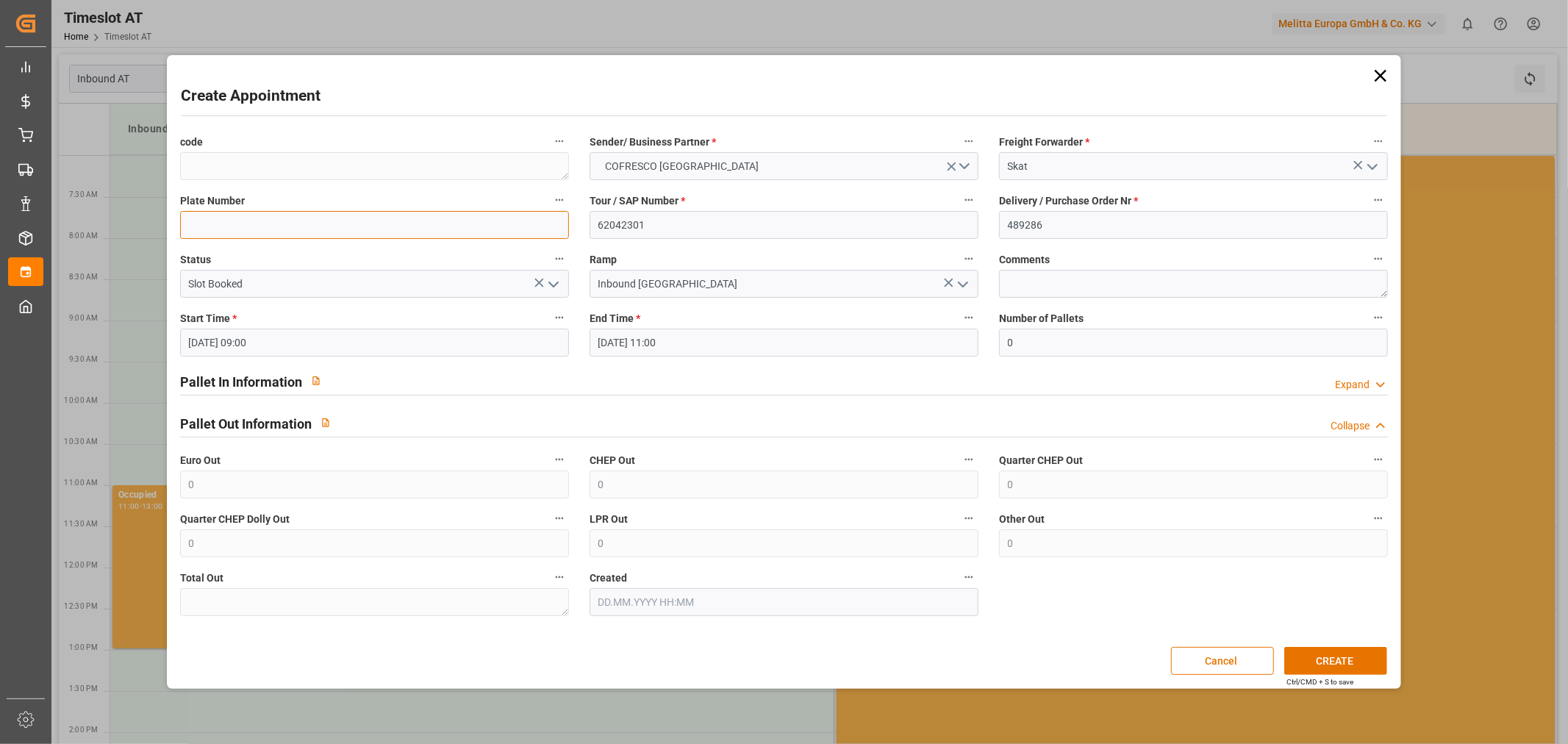
click at [405, 235] on input at bounding box center [374, 225] width 389 height 28
type input "w"
type input "p"
type input "PY 01156 / WND 92F2"
click at [1343, 664] on button "CREATE" at bounding box center [1336, 661] width 103 height 28
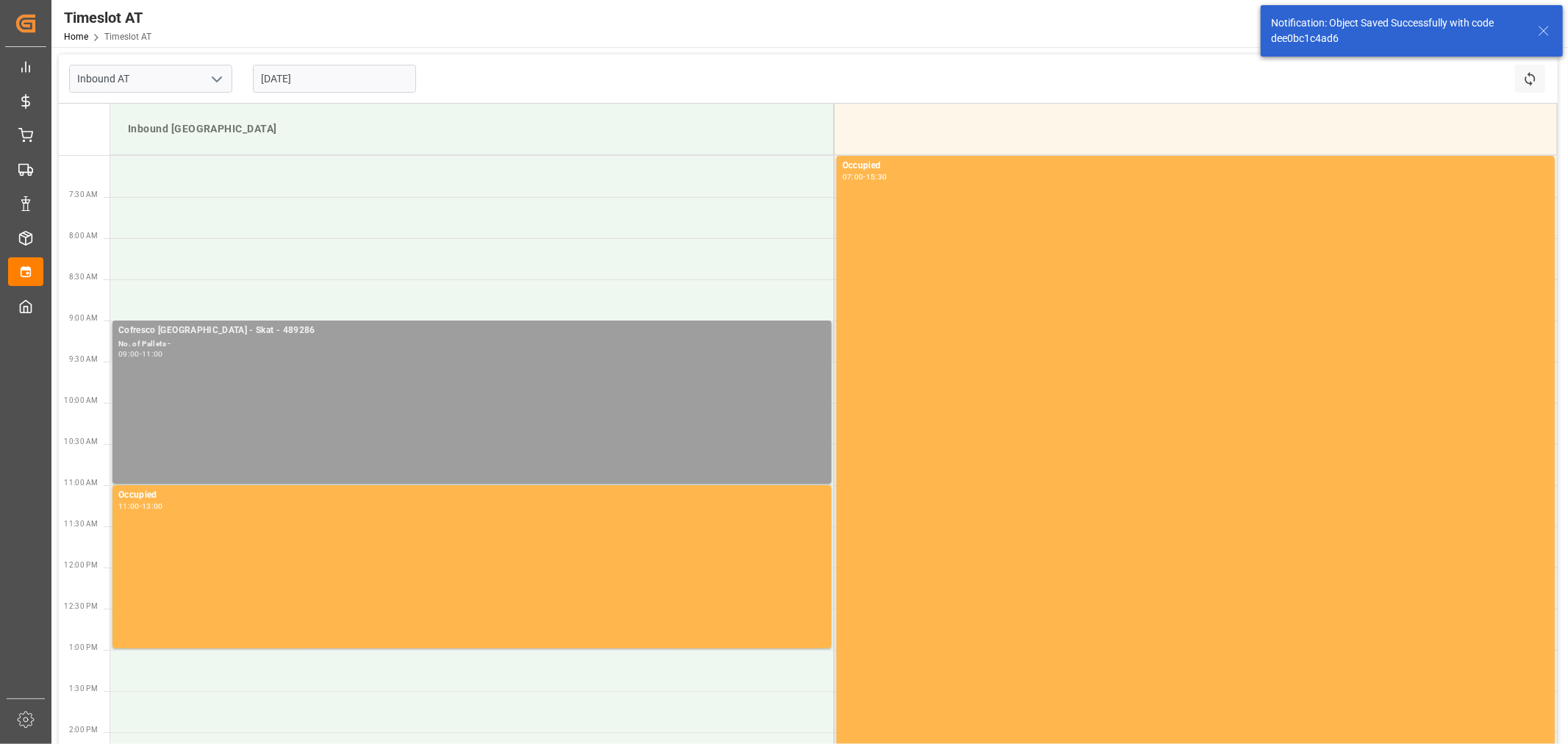
click at [480, 442] on div "Cofresco [GEOGRAPHIC_DATA] - Skat - 489286 No. of Pallets - 09:00 - 11:00" at bounding box center [472, 402] width 707 height 157
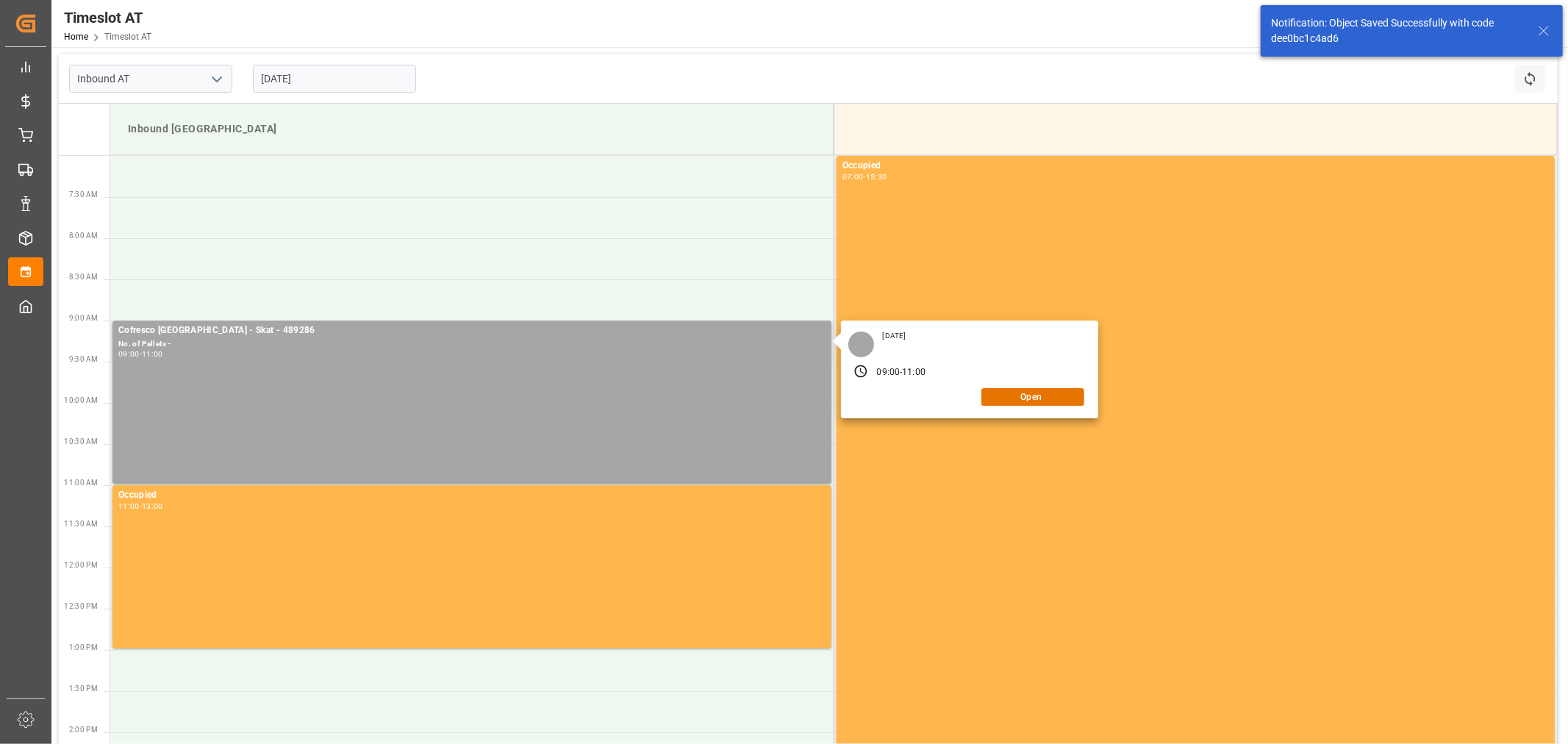
click at [1026, 405] on div "[DATE] 09:00 - 11:00 Open" at bounding box center [969, 369] width 257 height 98
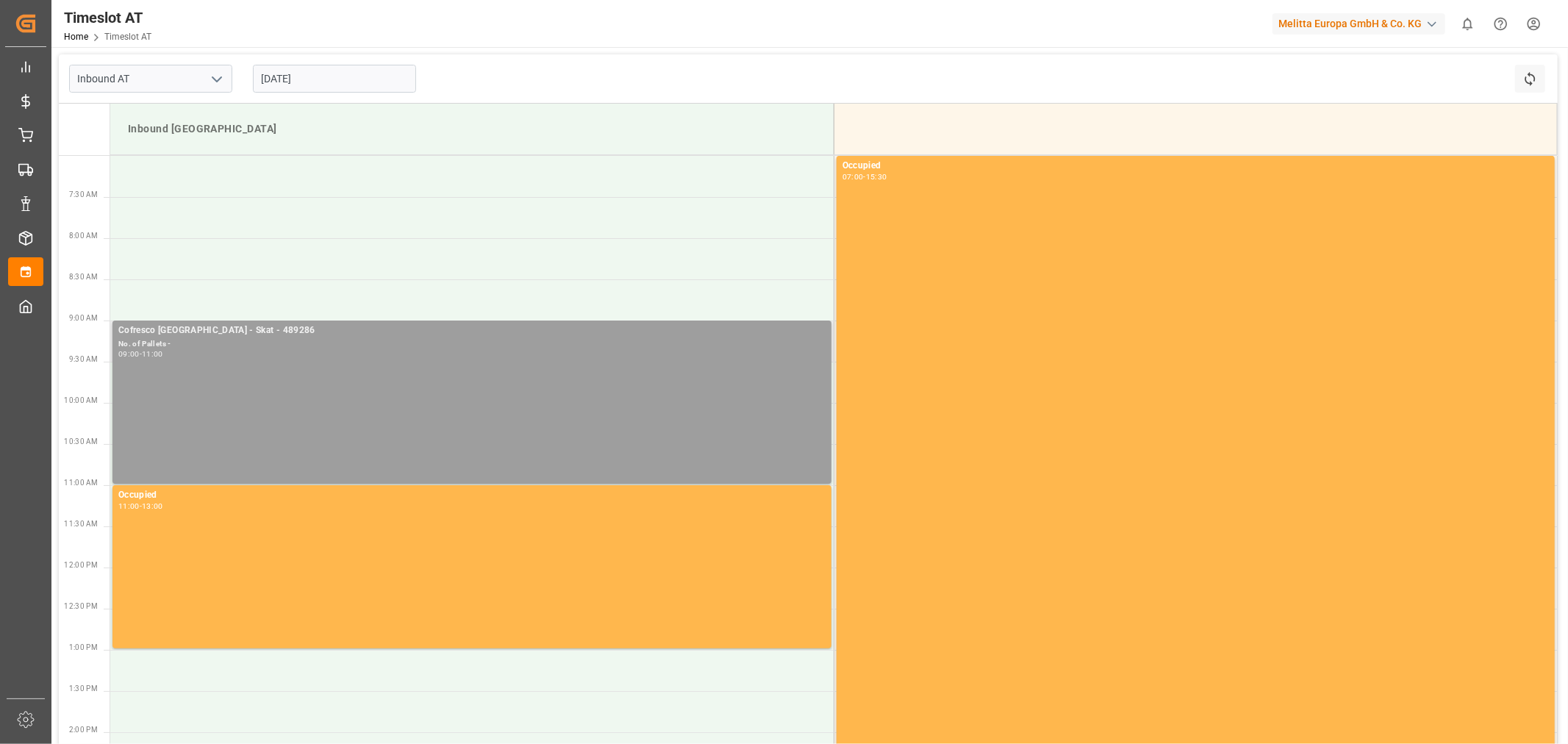
click at [712, 412] on div "Cofresco [GEOGRAPHIC_DATA] - Skat - 489286 No. of Pallets - 09:00 - 11:00" at bounding box center [472, 402] width 707 height 157
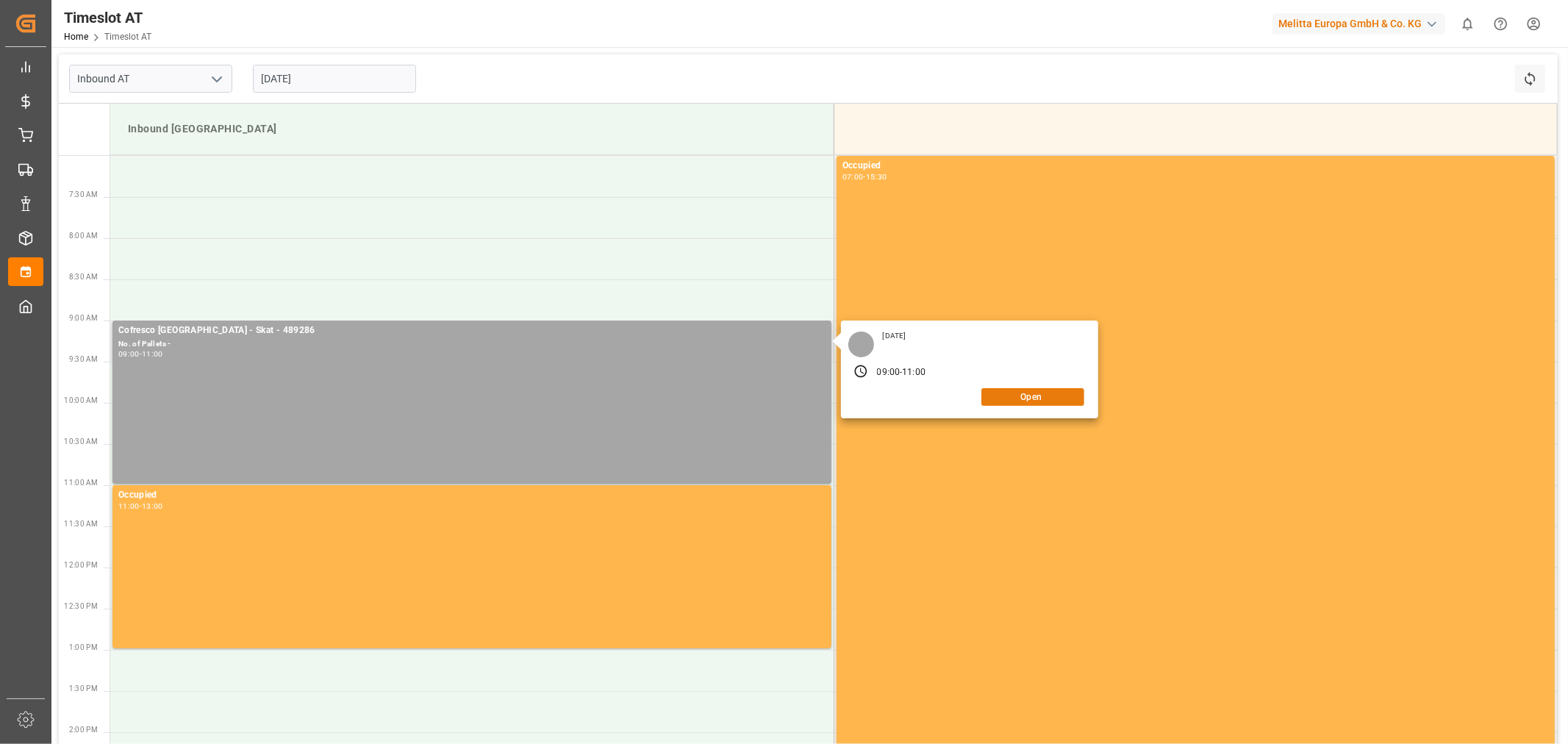
click at [1063, 403] on button "Open" at bounding box center [1033, 396] width 103 height 18
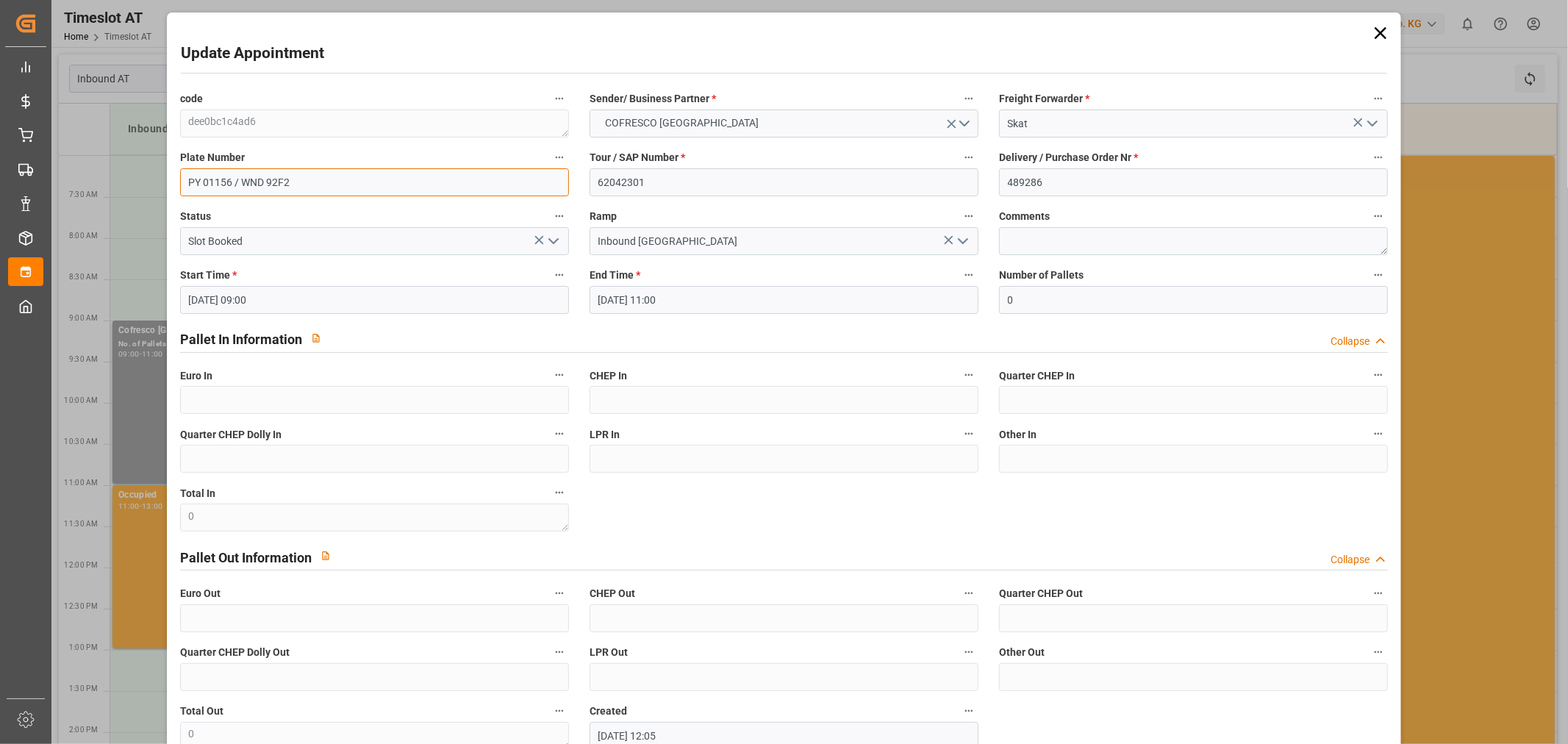
drag, startPoint x: 186, startPoint y: 182, endPoint x: 230, endPoint y: 181, distance: 44.0
click at [230, 181] on input "PY 01156 / WND 92F2" at bounding box center [374, 182] width 389 height 28
drag, startPoint x: 335, startPoint y: 170, endPoint x: 245, endPoint y: 192, distance: 92.6
click at [245, 192] on input "PY 01156 / WND 92F2" at bounding box center [374, 182] width 389 height 28
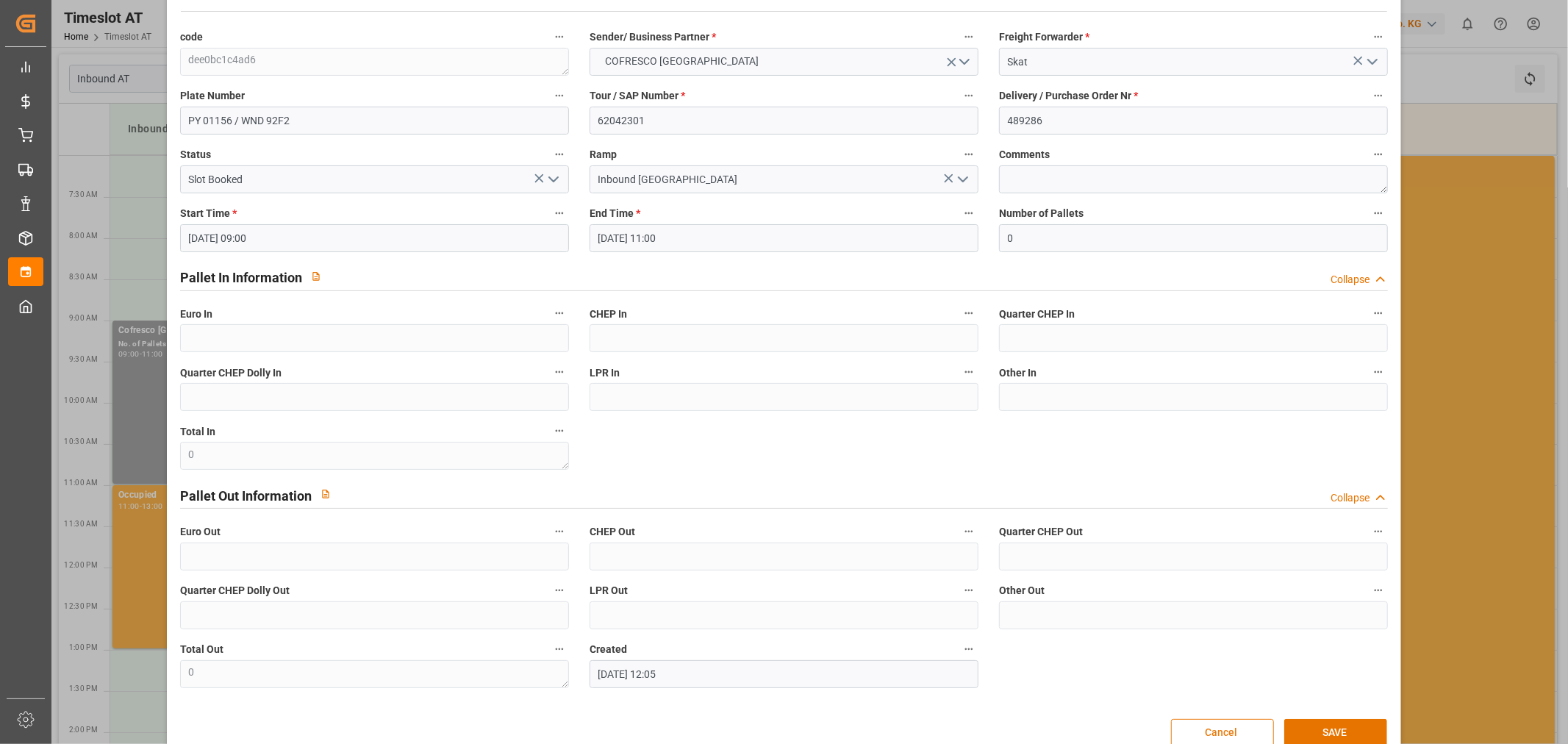
scroll to position [91, 0]
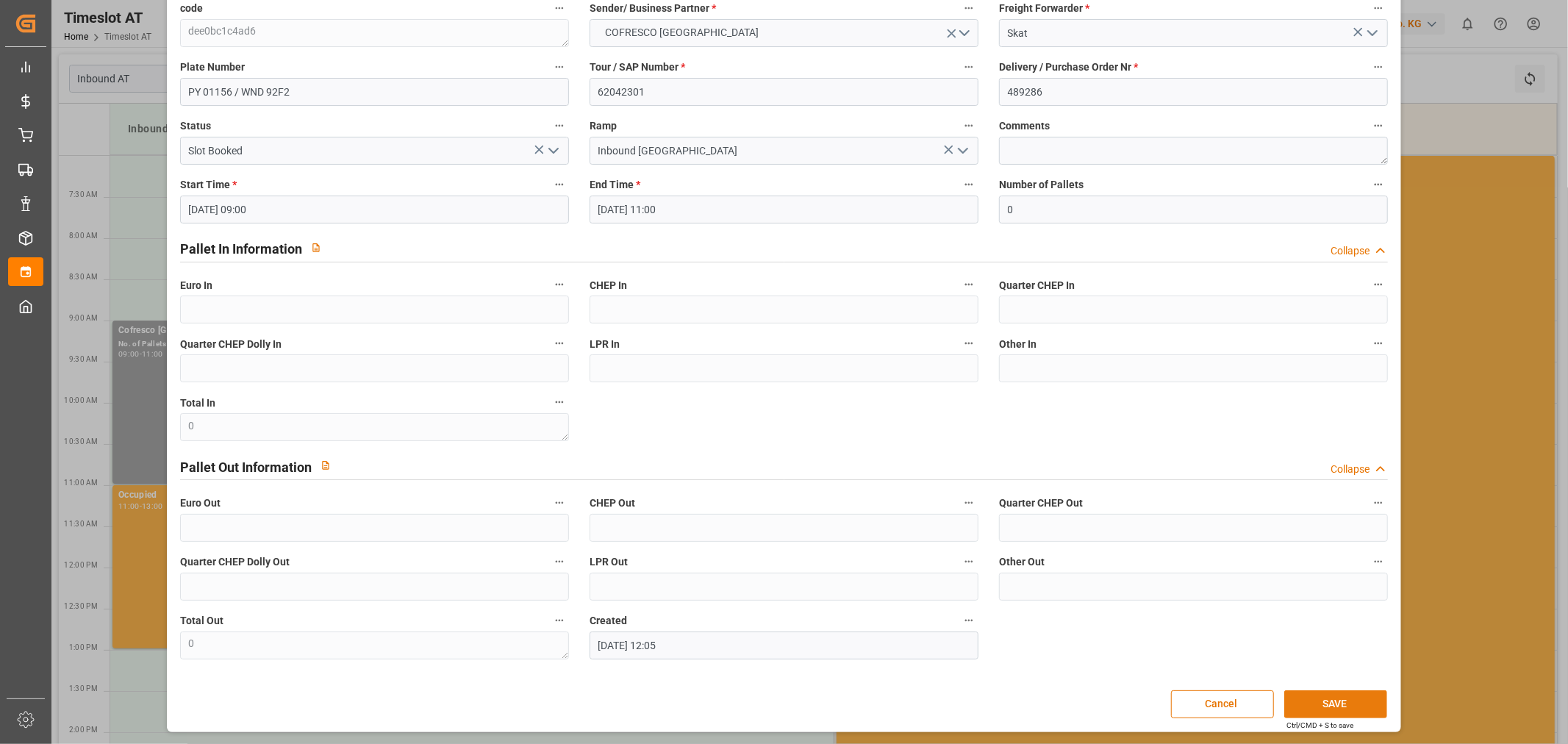
click at [1344, 700] on button "SAVE" at bounding box center [1336, 704] width 103 height 28
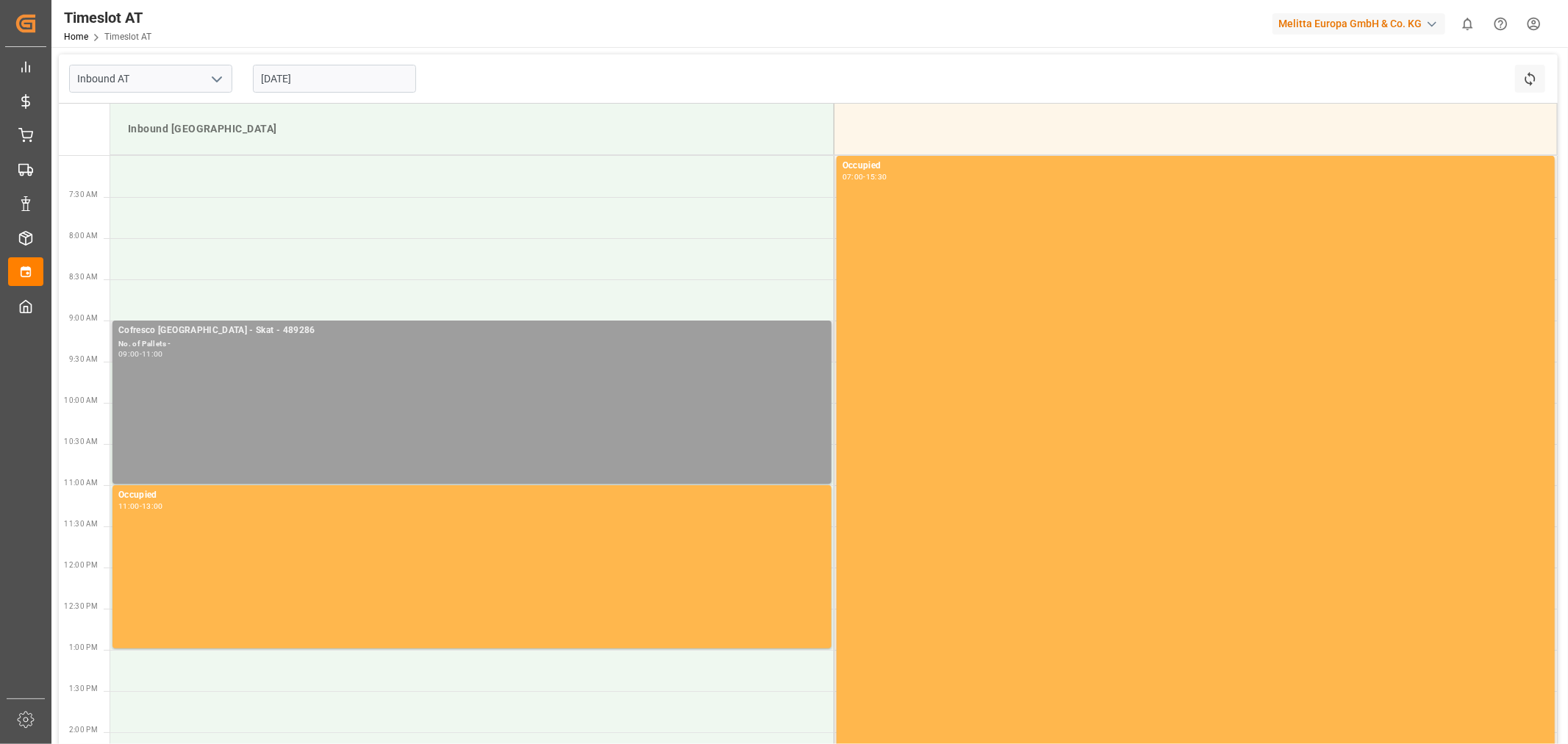
click at [469, 379] on div "Cofresco [GEOGRAPHIC_DATA] - Skat - 489286 No. of Pallets - 09:00 - 11:00" at bounding box center [472, 402] width 707 height 157
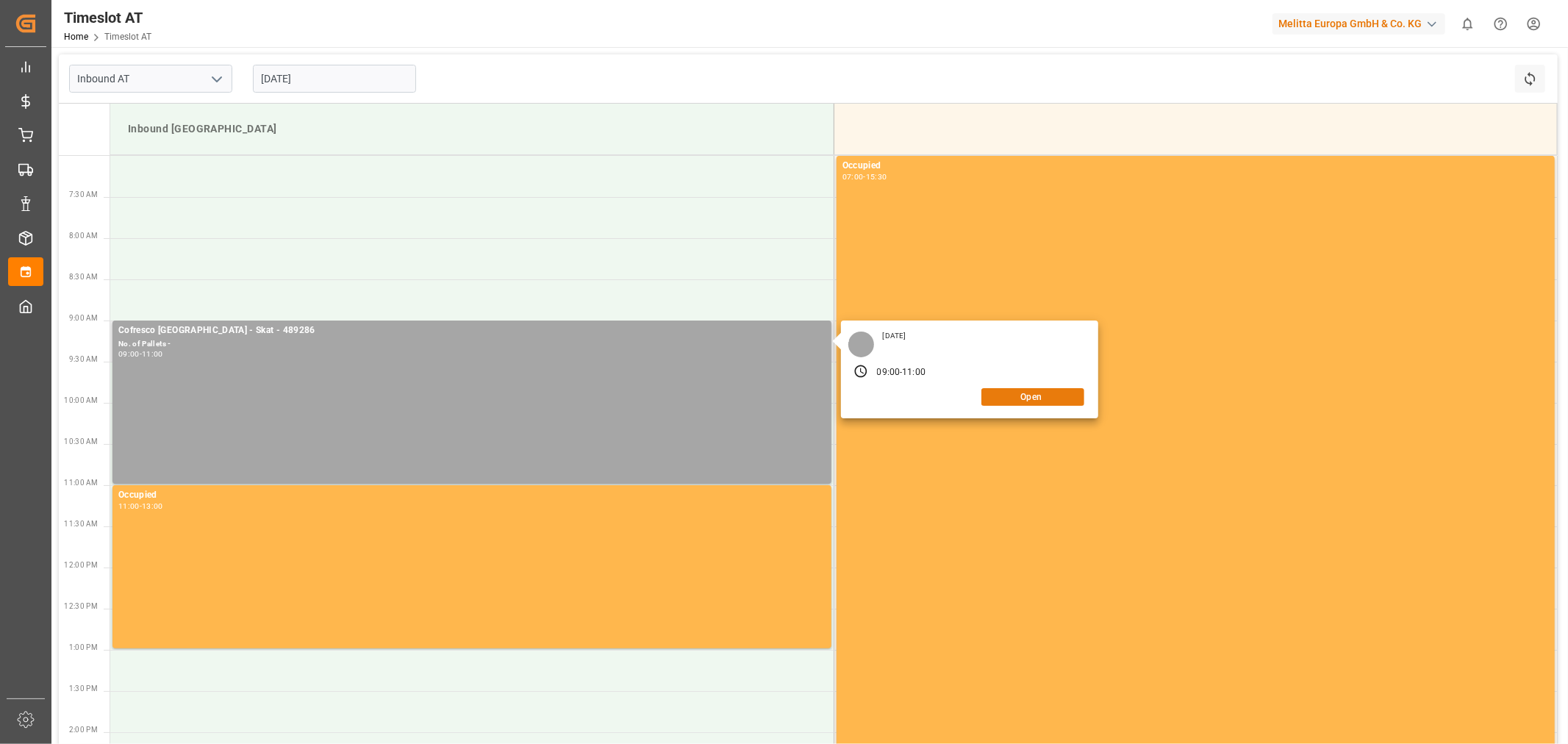
click at [1023, 402] on button "Open" at bounding box center [1033, 396] width 103 height 18
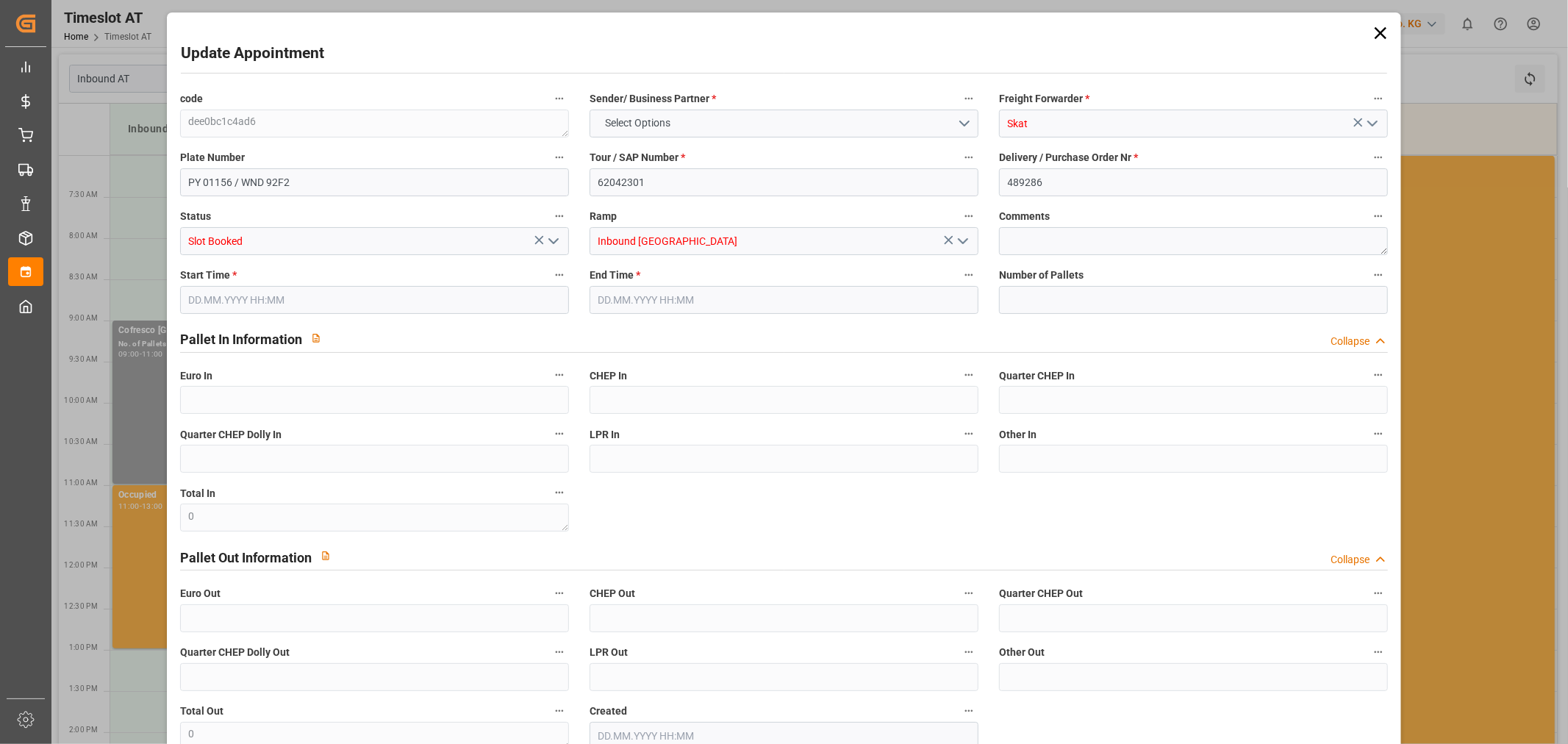
type input "0"
type input "[DATE] 09:00"
type input "[DATE] 11:00"
type input "[DATE] 12:05"
click at [312, 188] on input "PY 01156 / WND 92F2" at bounding box center [374, 182] width 389 height 28
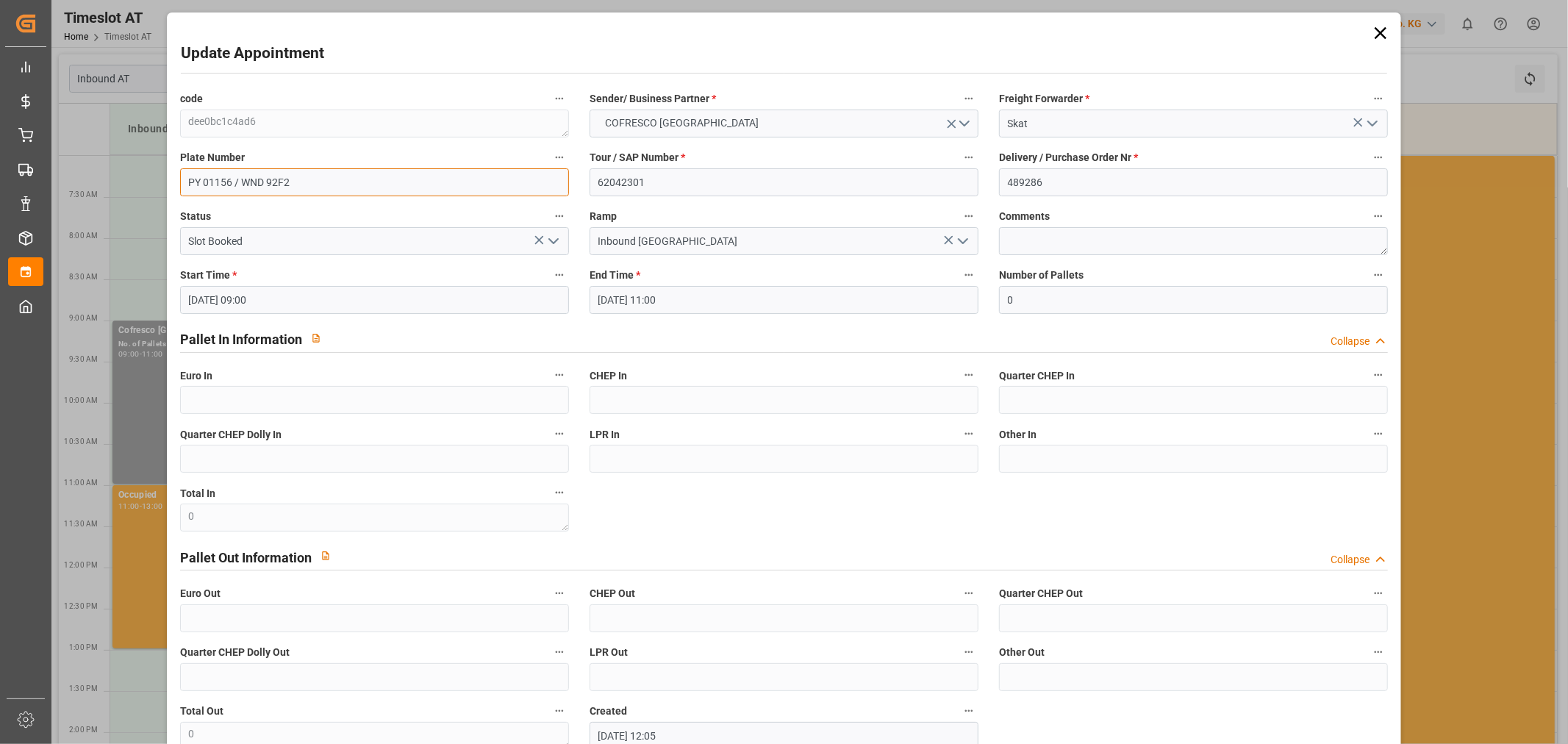
click at [312, 188] on input "PY 01156 / WND 92F2" at bounding box center [374, 182] width 389 height 28
click at [1363, 25] on div "Update Appointment code dee0bc1c4ad6 Sender/ Business Partner * COFRESCO POLAND…" at bounding box center [785, 417] width 1228 height 802
click at [1385, 32] on icon at bounding box center [1380, 33] width 21 height 21
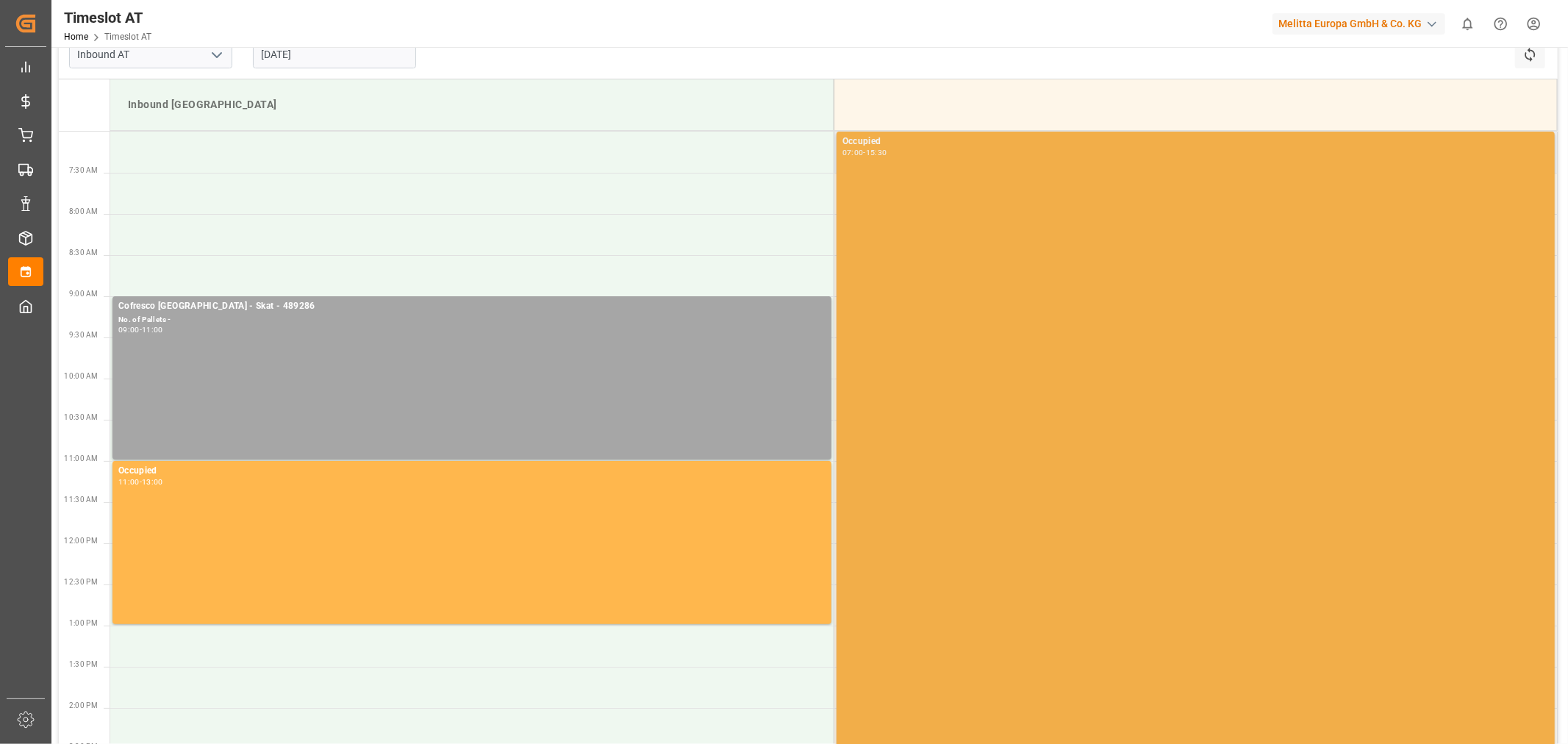
scroll to position [0, 0]
